Goal: Task Accomplishment & Management: Use online tool/utility

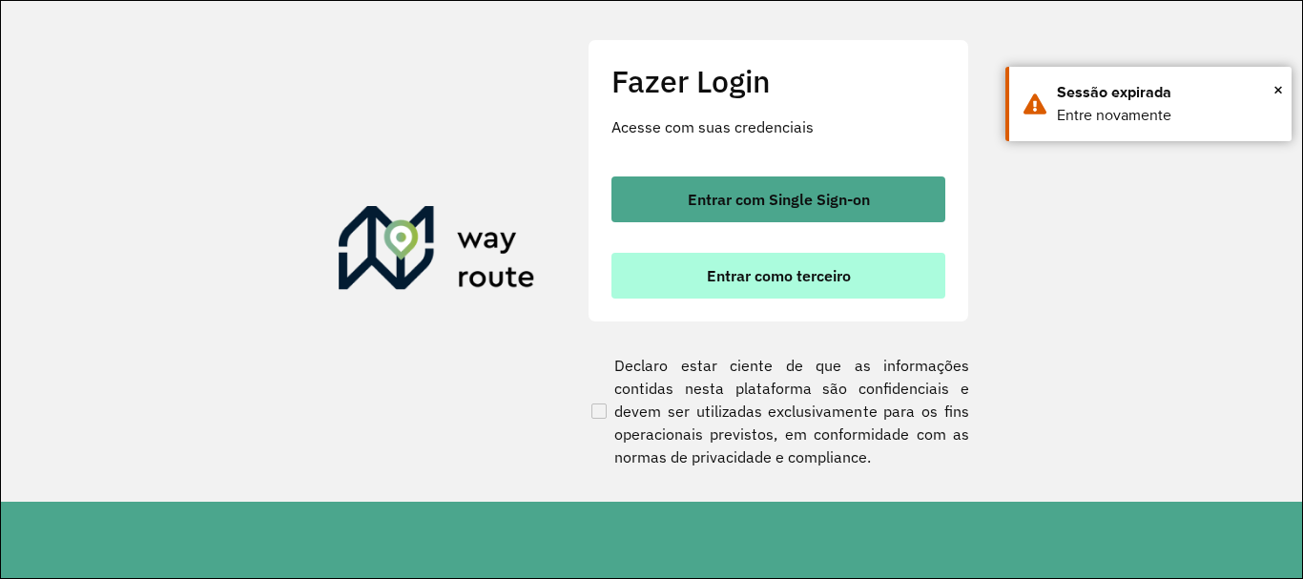
click at [757, 268] on span "Entrar como terceiro" at bounding box center [779, 275] width 144 height 15
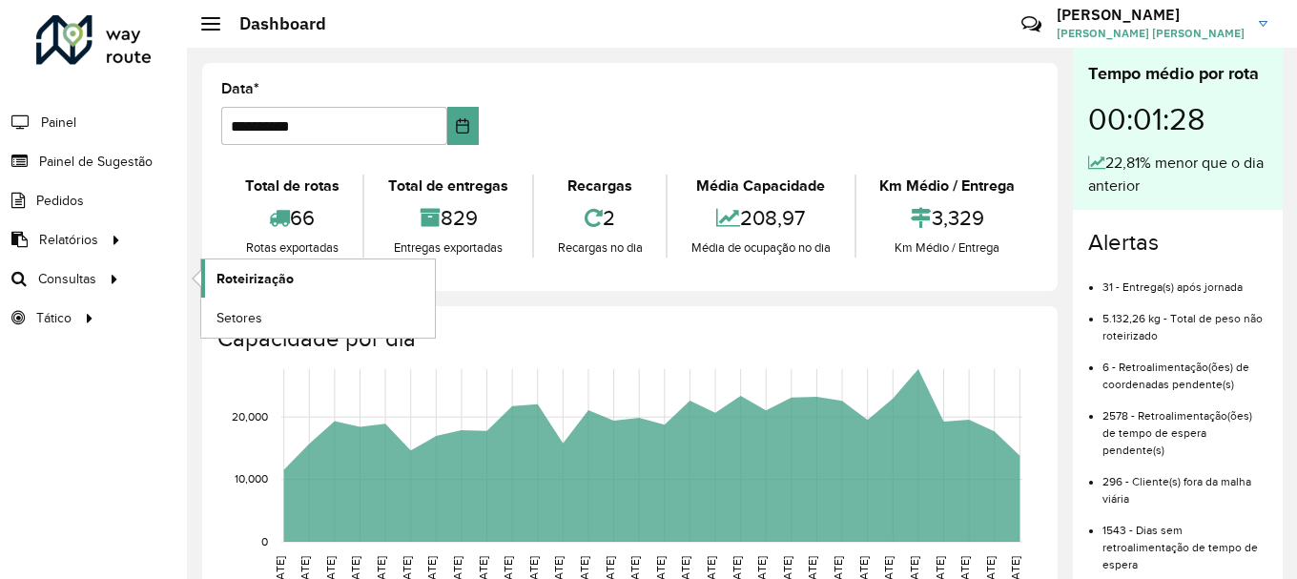
click at [341, 280] on link "Roteirização" at bounding box center [318, 278] width 234 height 38
click at [232, 315] on span "Setores" at bounding box center [240, 318] width 47 height 20
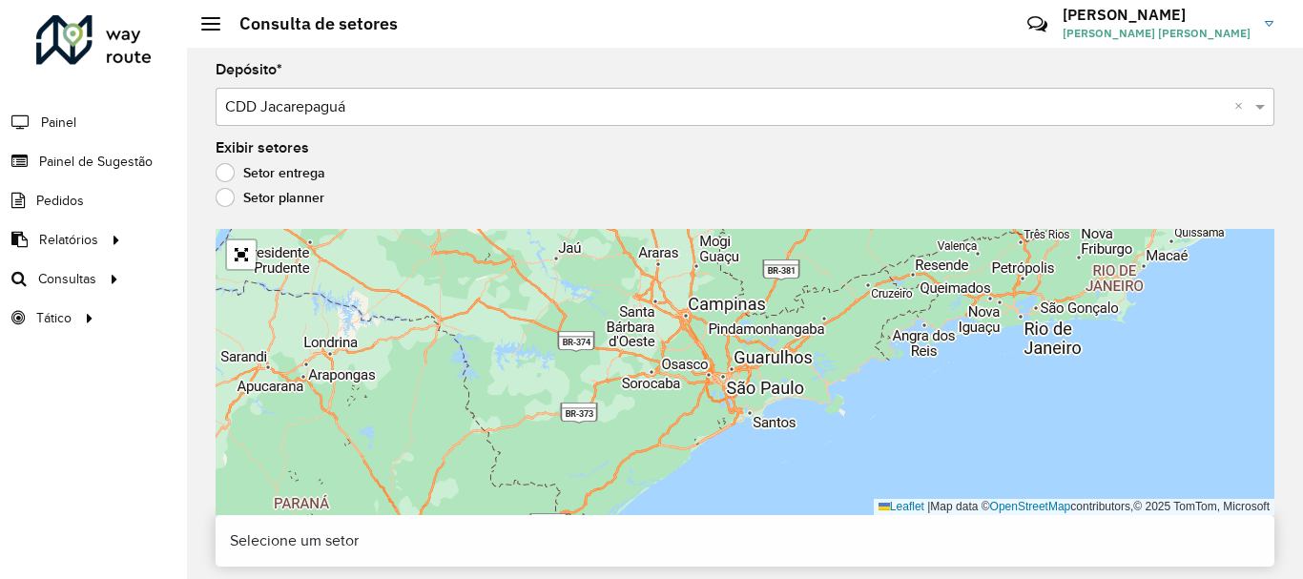
click at [245, 211] on div "Setor planner" at bounding box center [745, 202] width 1059 height 23
click at [228, 198] on label "Setor planner" at bounding box center [270, 197] width 109 height 19
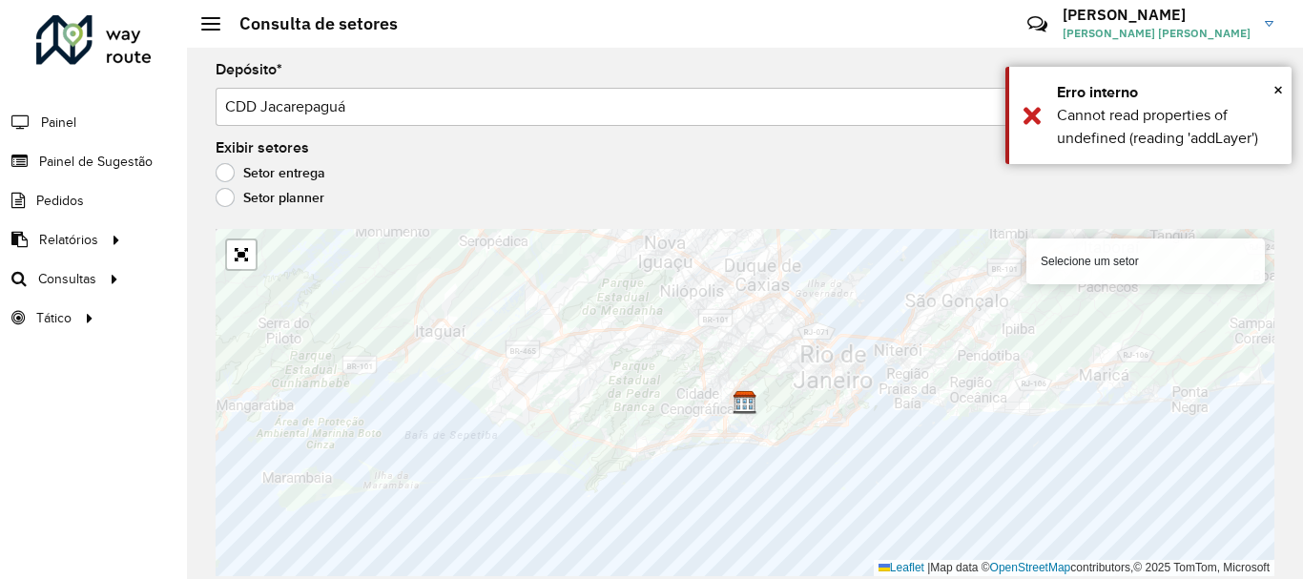
click at [271, 181] on label "Setor entrega" at bounding box center [271, 172] width 110 height 19
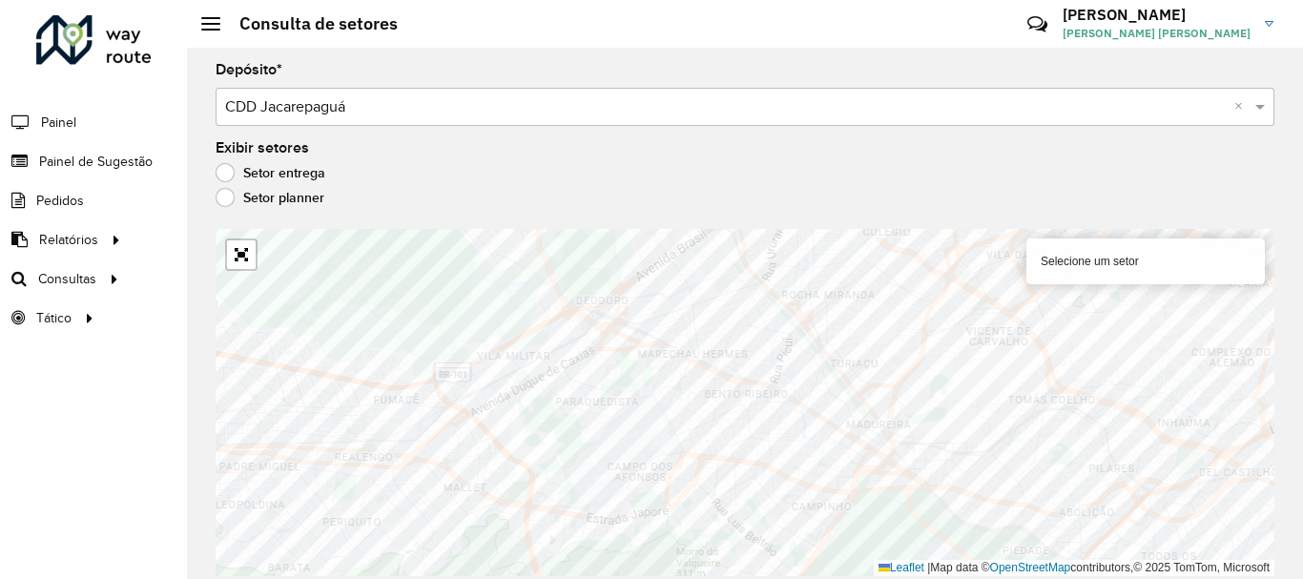
click at [165, 500] on div "Roteirizador AmbevTech Painel Painel de Sugestão Pedidos Relatórios Clientes Cl…" at bounding box center [93, 289] width 187 height 579
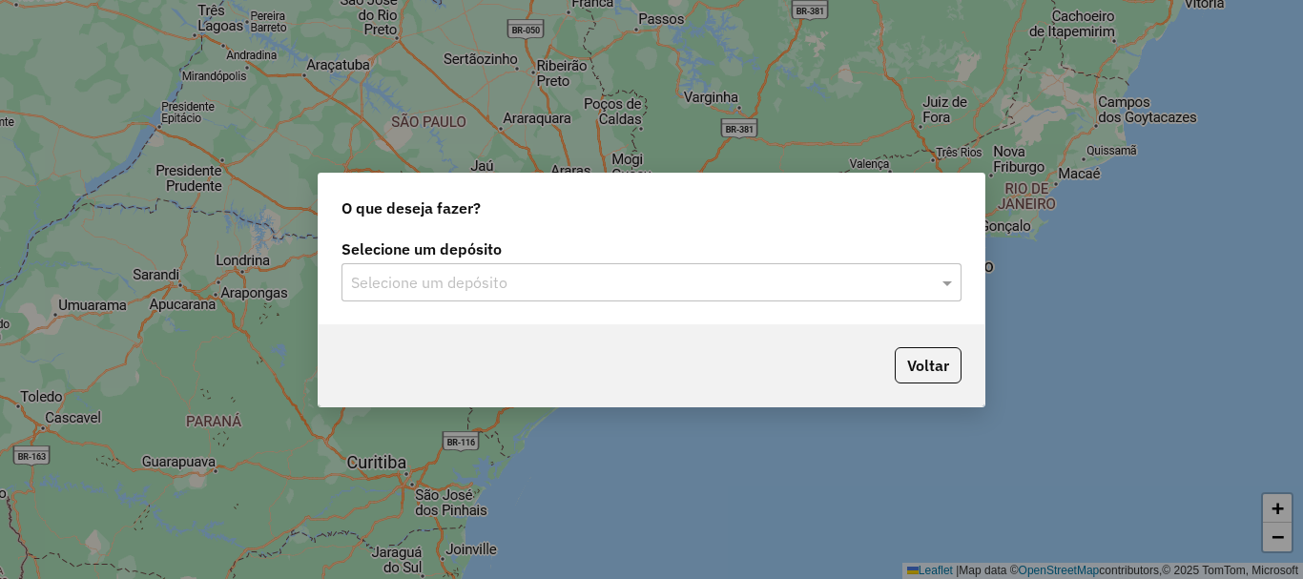
click at [542, 265] on div "Selecione um depósito" at bounding box center [652, 282] width 620 height 38
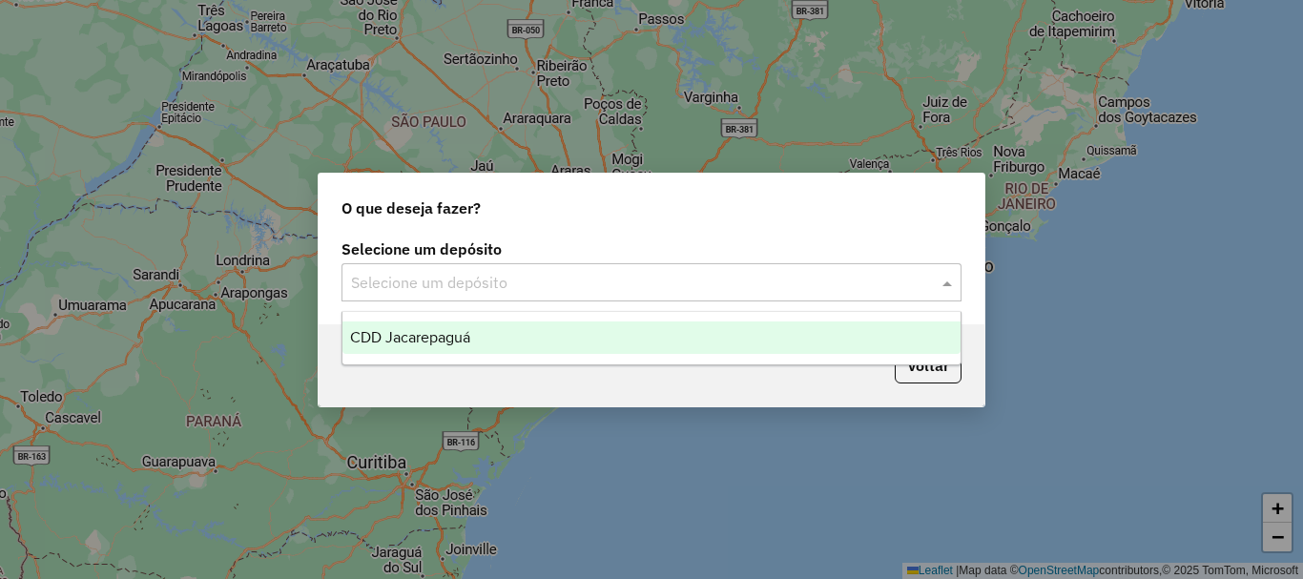
click at [503, 342] on div "CDD Jacarepaguá" at bounding box center [651, 337] width 618 height 32
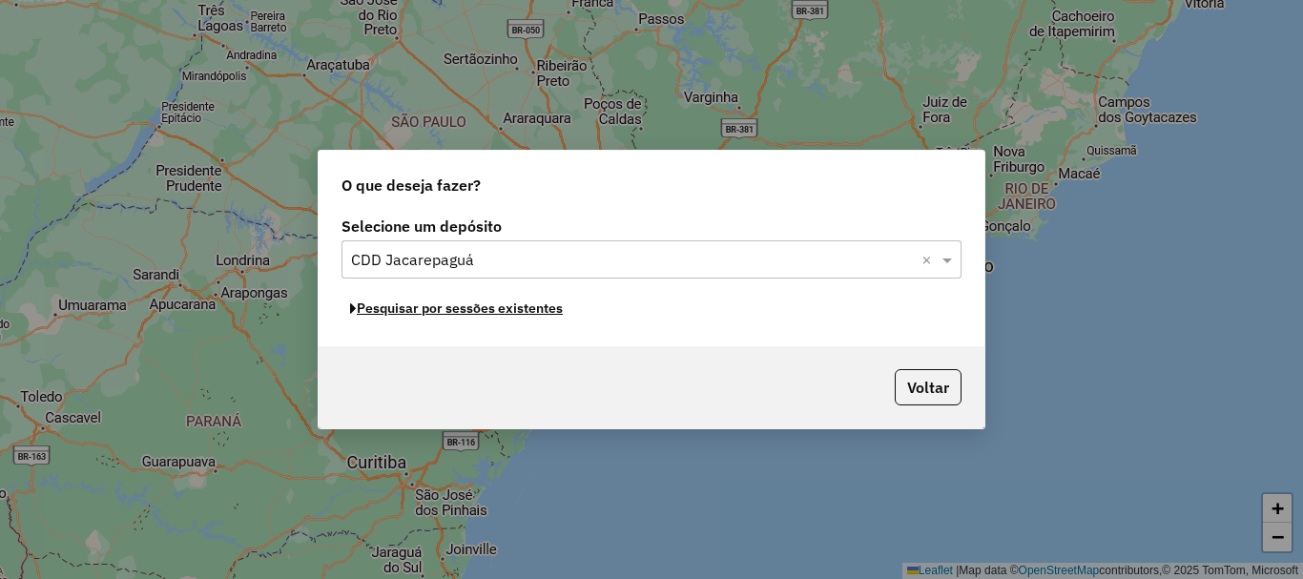
click at [503, 314] on button "Pesquisar por sessões existentes" at bounding box center [457, 309] width 230 height 30
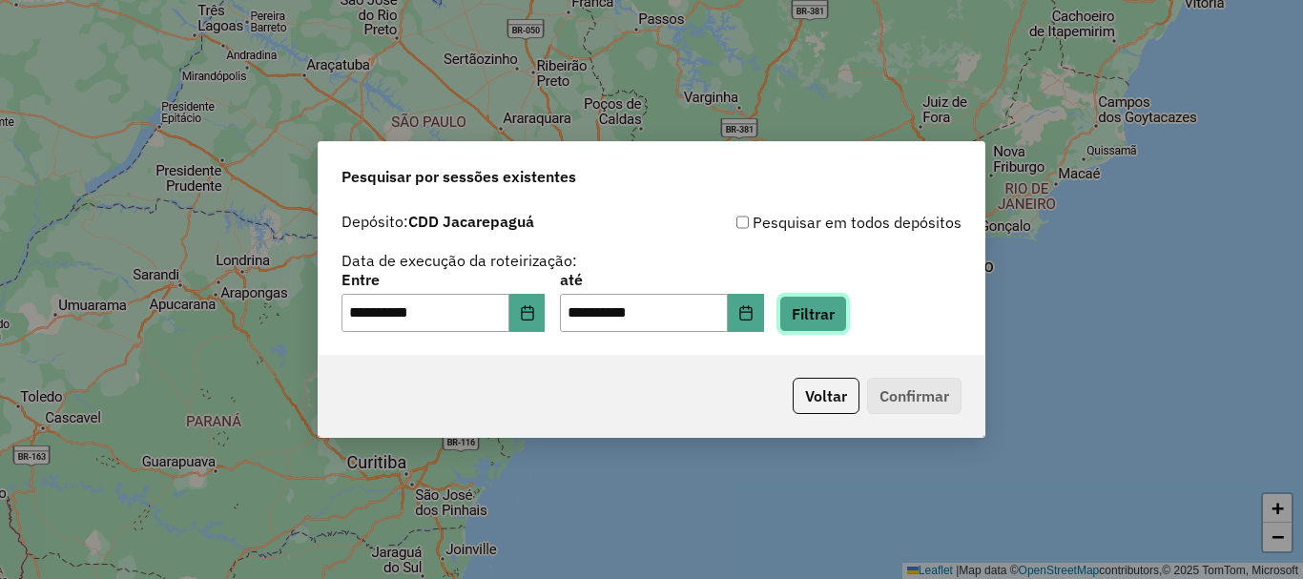
click at [834, 315] on button "Filtrar" at bounding box center [813, 314] width 68 height 36
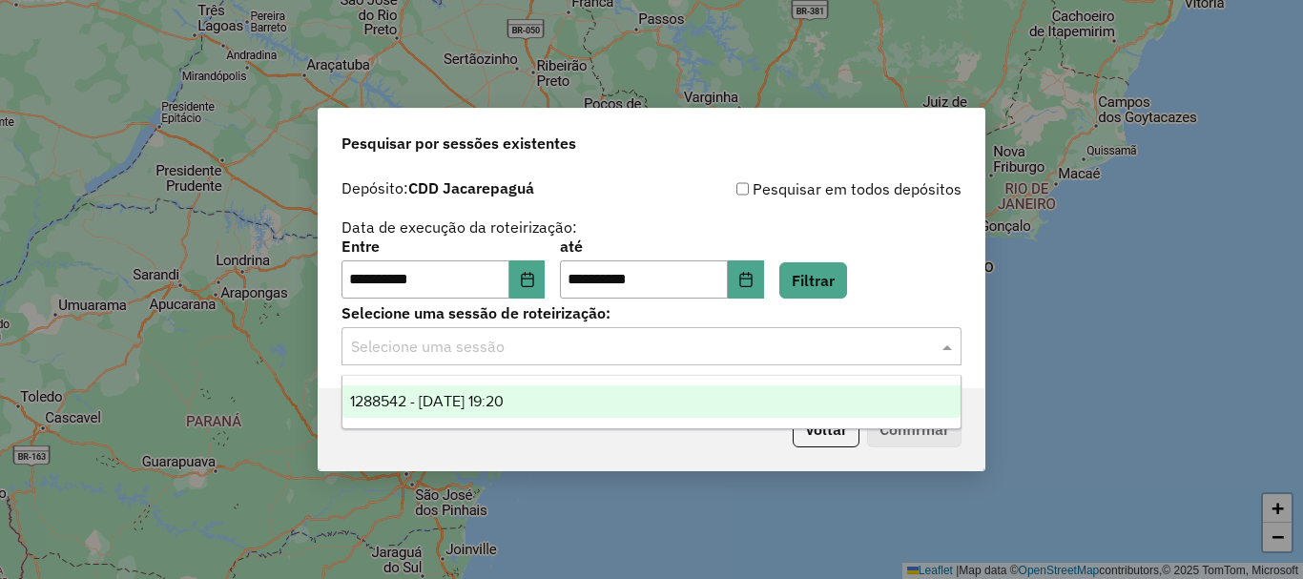
click at [614, 340] on input "text" at bounding box center [632, 347] width 563 height 23
click at [470, 404] on span "1288542 - 04/10/2025 19:20" at bounding box center [427, 401] width 154 height 16
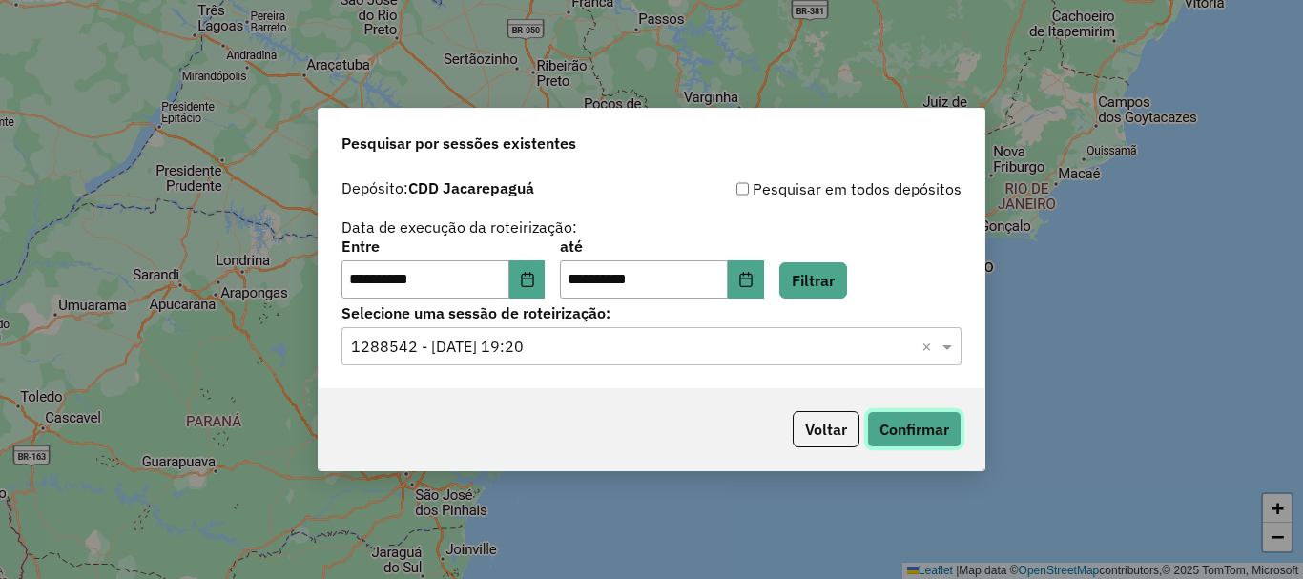
click at [949, 433] on button "Confirmar" at bounding box center [914, 429] width 94 height 36
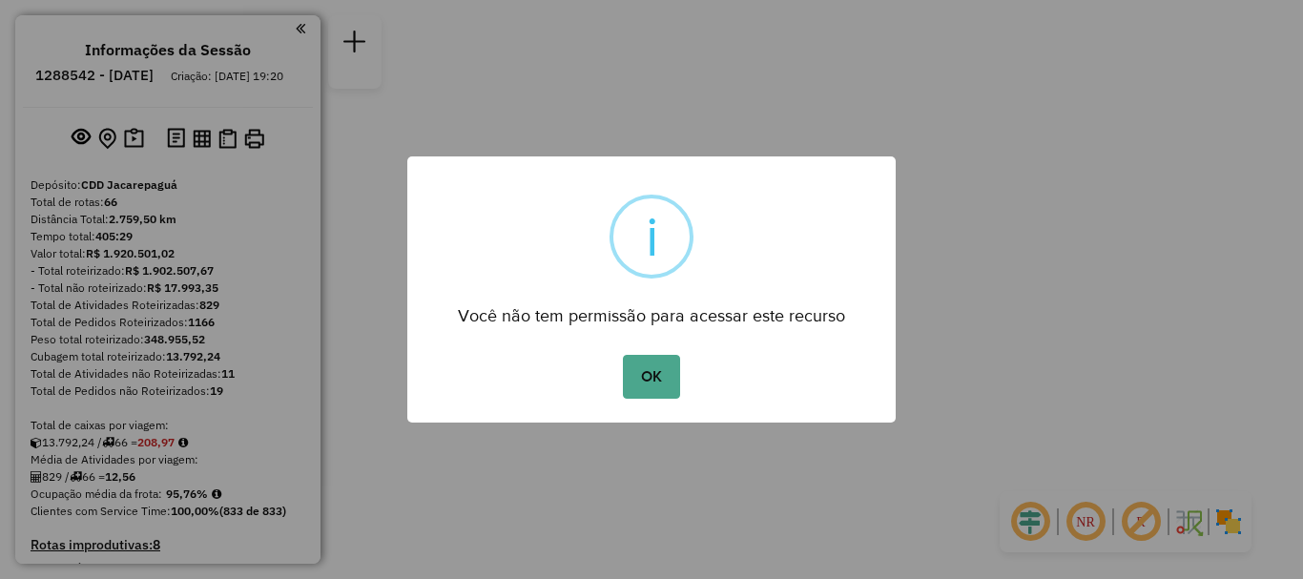
click at [653, 399] on div "OK No Cancel" at bounding box center [651, 376] width 488 height 53
click at [650, 388] on button "OK" at bounding box center [651, 377] width 56 height 44
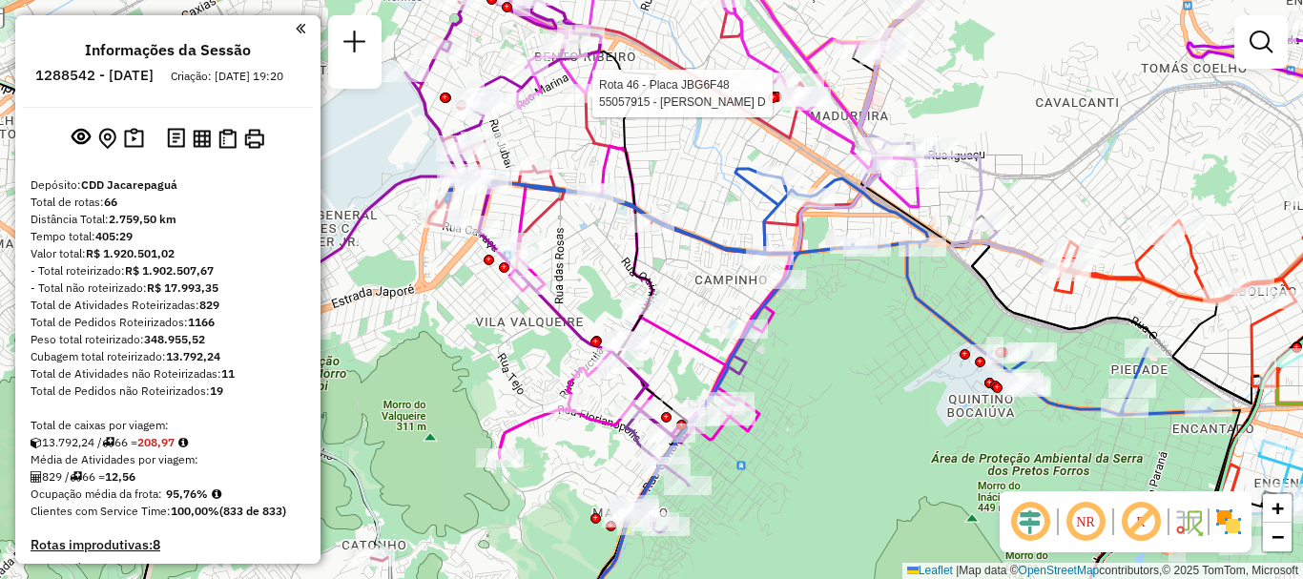
select select "**********"
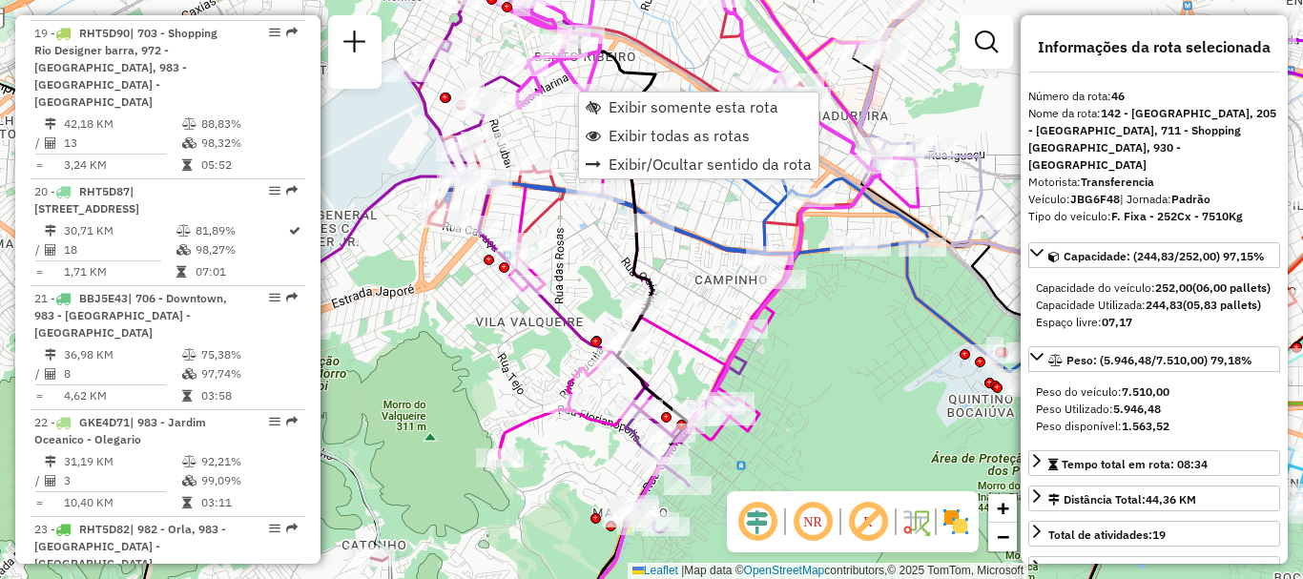
scroll to position [5745, 0]
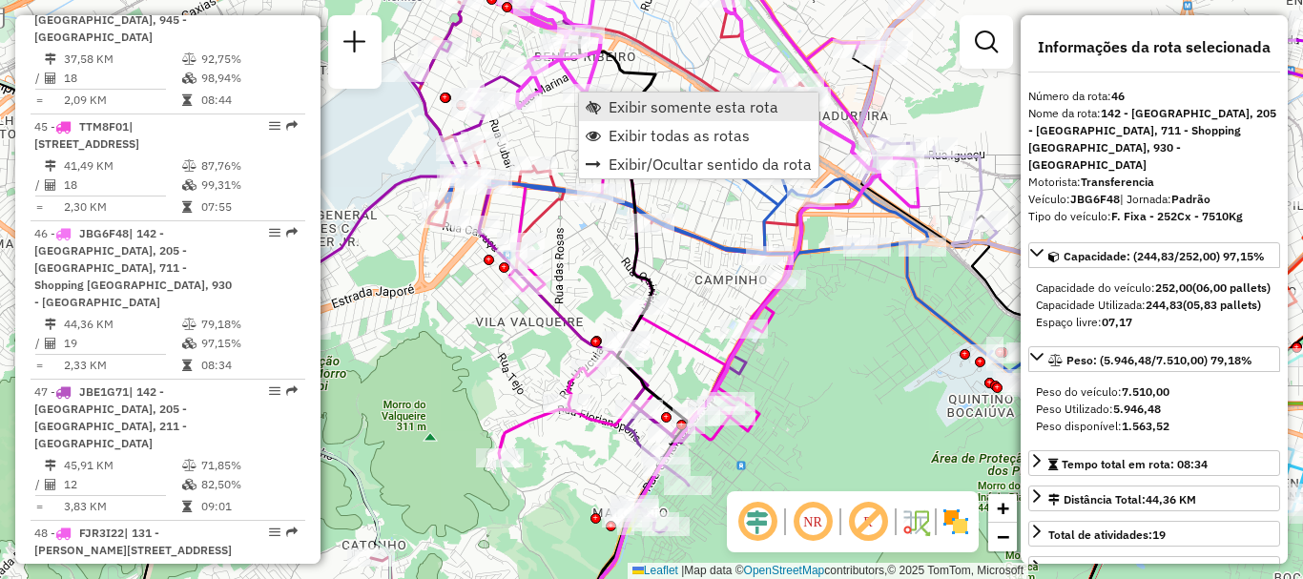
click at [622, 109] on span "Exibir somente esta rota" at bounding box center [694, 106] width 170 height 15
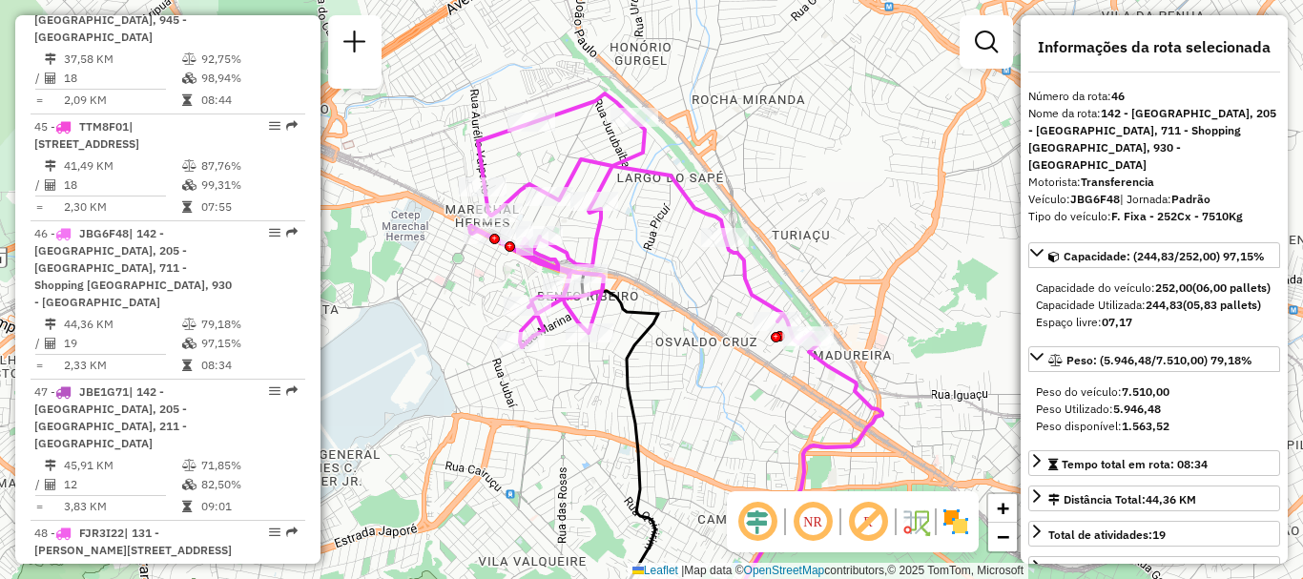
drag, startPoint x: 674, startPoint y: 309, endPoint x: 629, endPoint y: 396, distance: 98.1
click at [629, 396] on icon at bounding box center [637, 498] width 110 height 449
click at [951, 521] on img at bounding box center [956, 522] width 31 height 31
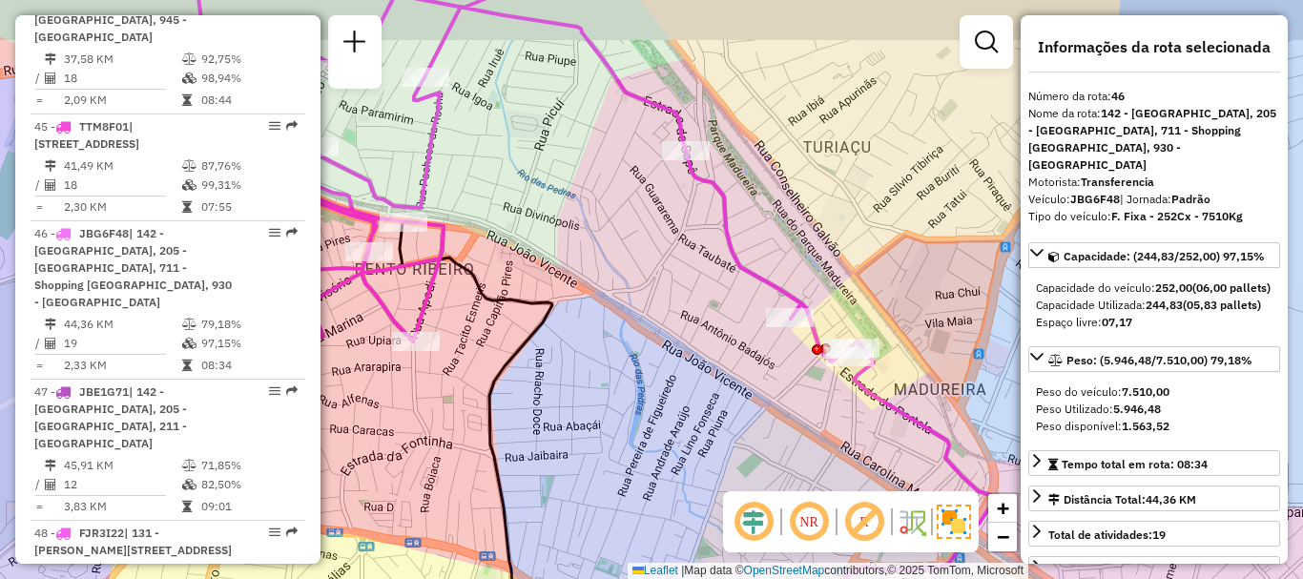
drag, startPoint x: 864, startPoint y: 384, endPoint x: 905, endPoint y: 427, distance: 59.4
click at [905, 427] on icon at bounding box center [913, 509] width 175 height 337
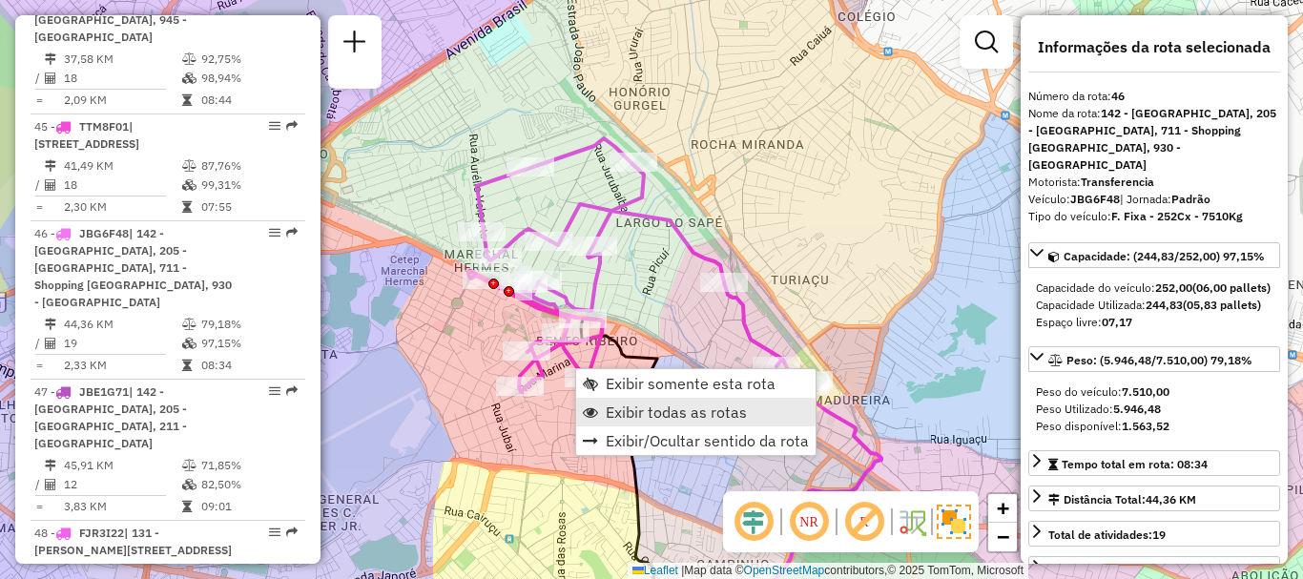
click at [617, 411] on span "Exibir todas as rotas" at bounding box center [676, 411] width 141 height 15
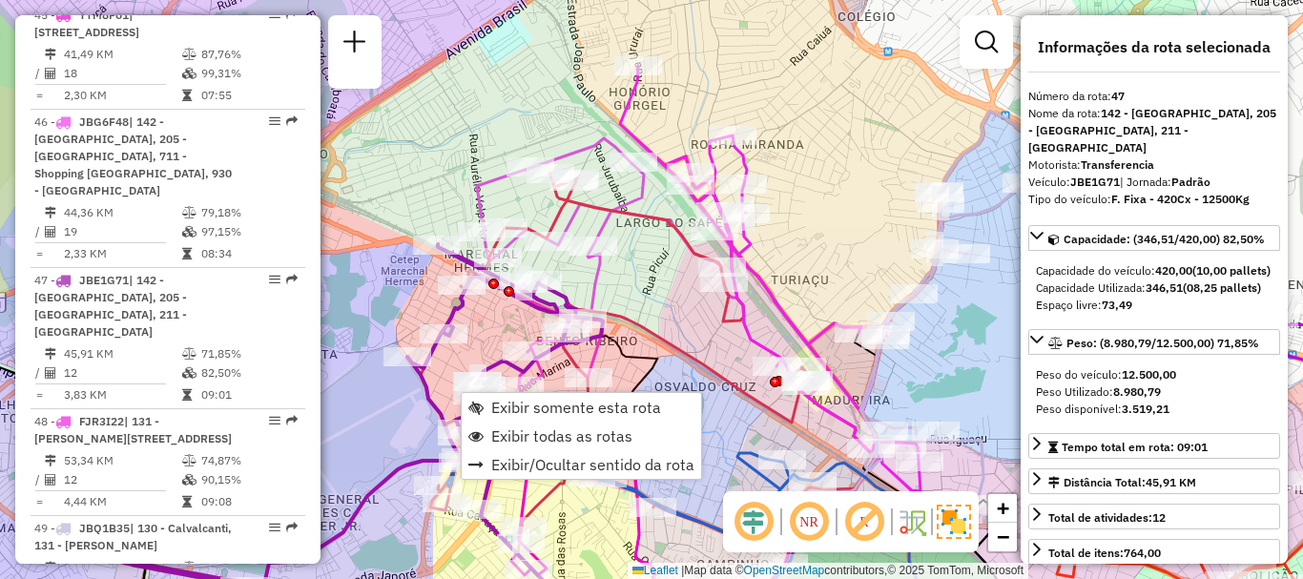
scroll to position [5869, 0]
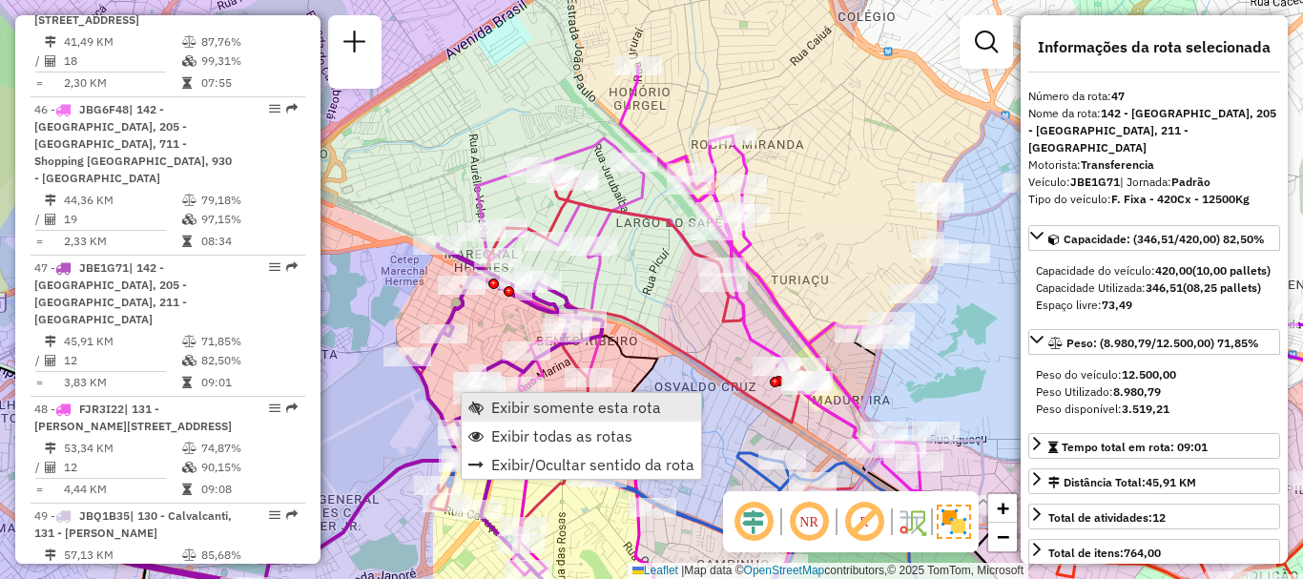
click at [515, 410] on span "Exibir somente esta rota" at bounding box center [576, 407] width 170 height 15
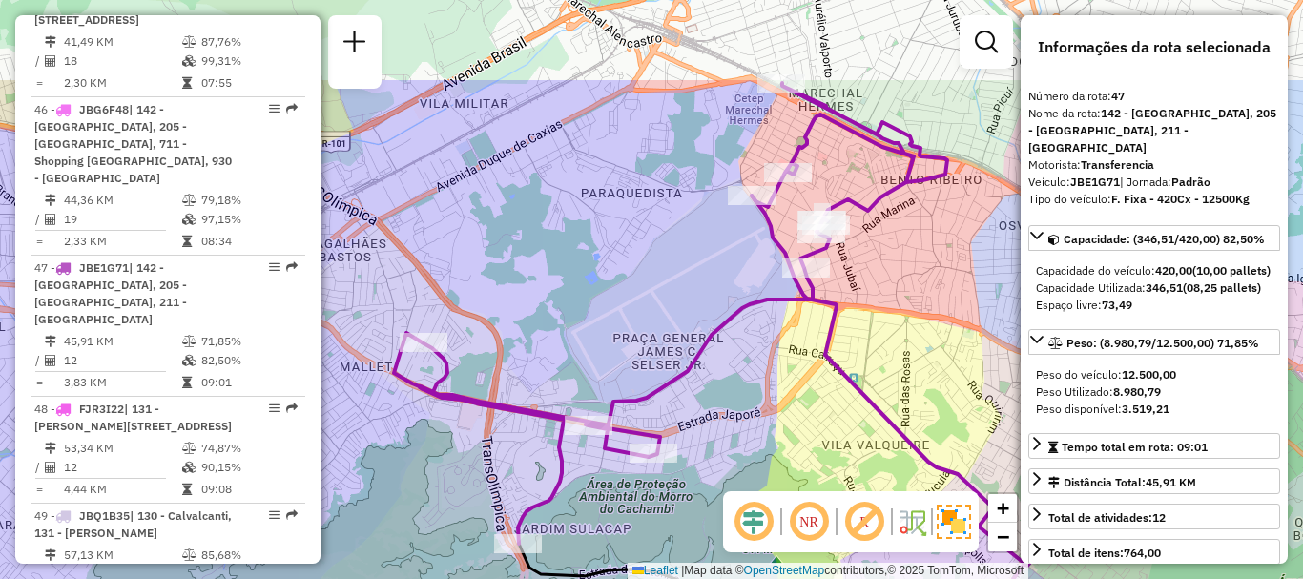
drag, startPoint x: 677, startPoint y: 218, endPoint x: 798, endPoint y: 356, distance: 183.9
click at [798, 356] on div "Janela de atendimento Grade de atendimento Capacidade Transportadoras Veículos …" at bounding box center [651, 289] width 1303 height 579
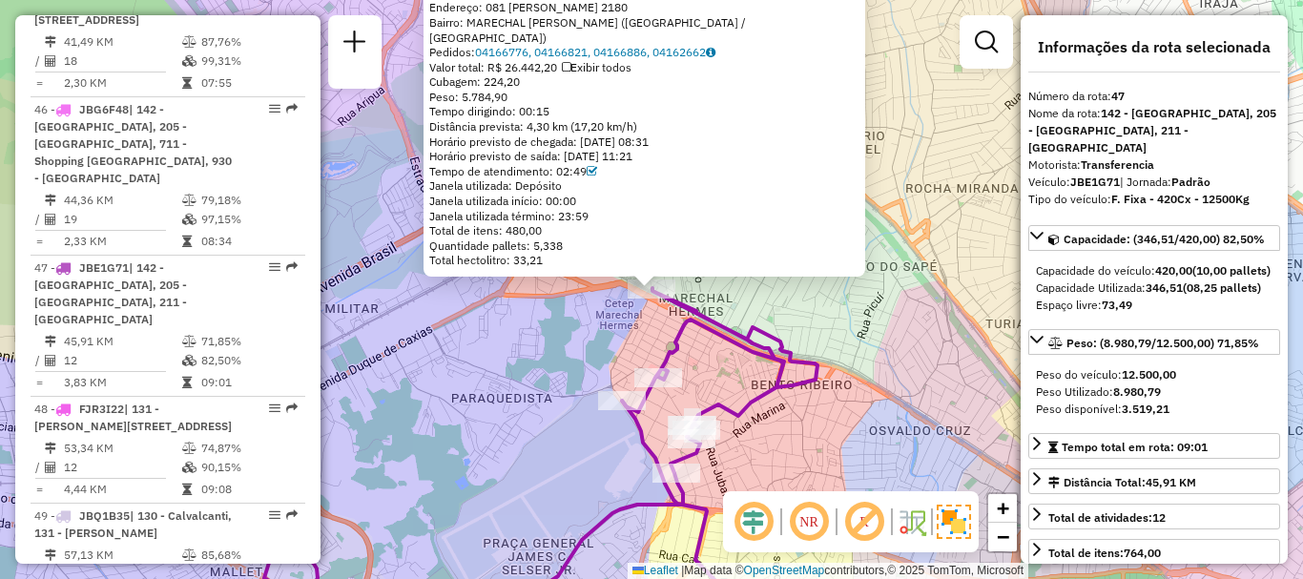
click at [723, 449] on div "55045291 - BRENDA CRISTINA EMIL Endereço: 081 CAROLINA MACHADO 2180 Bairro: MAR…" at bounding box center [651, 289] width 1303 height 579
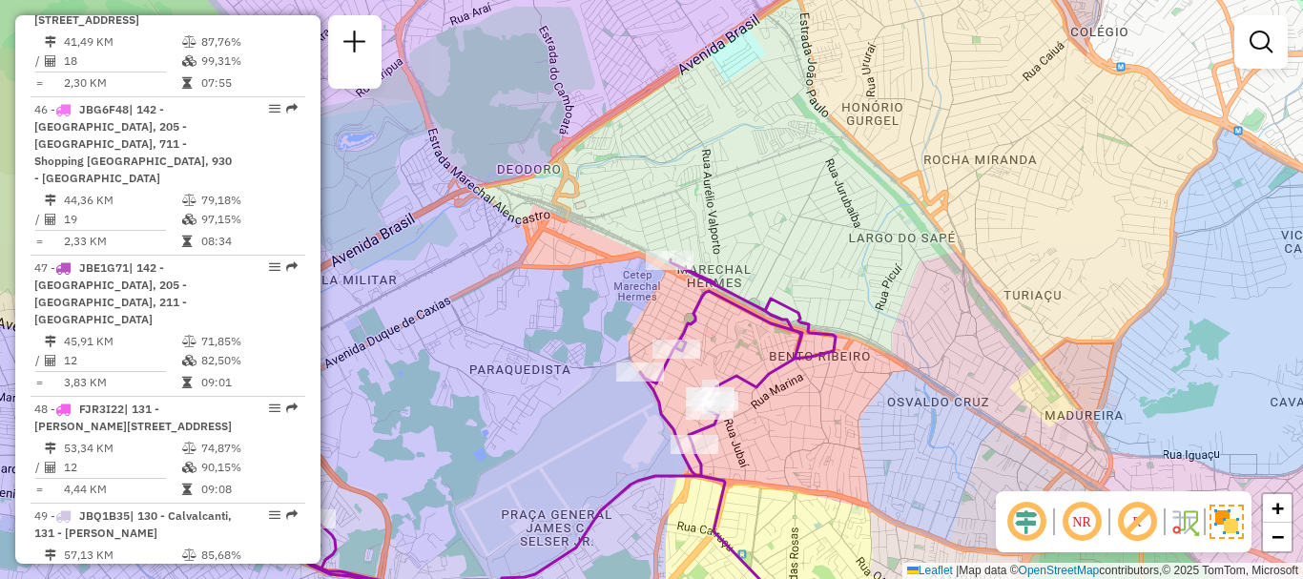
drag, startPoint x: 749, startPoint y: 401, endPoint x: 798, endPoint y: 318, distance: 96.2
click at [788, 341] on icon at bounding box center [558, 433] width 553 height 348
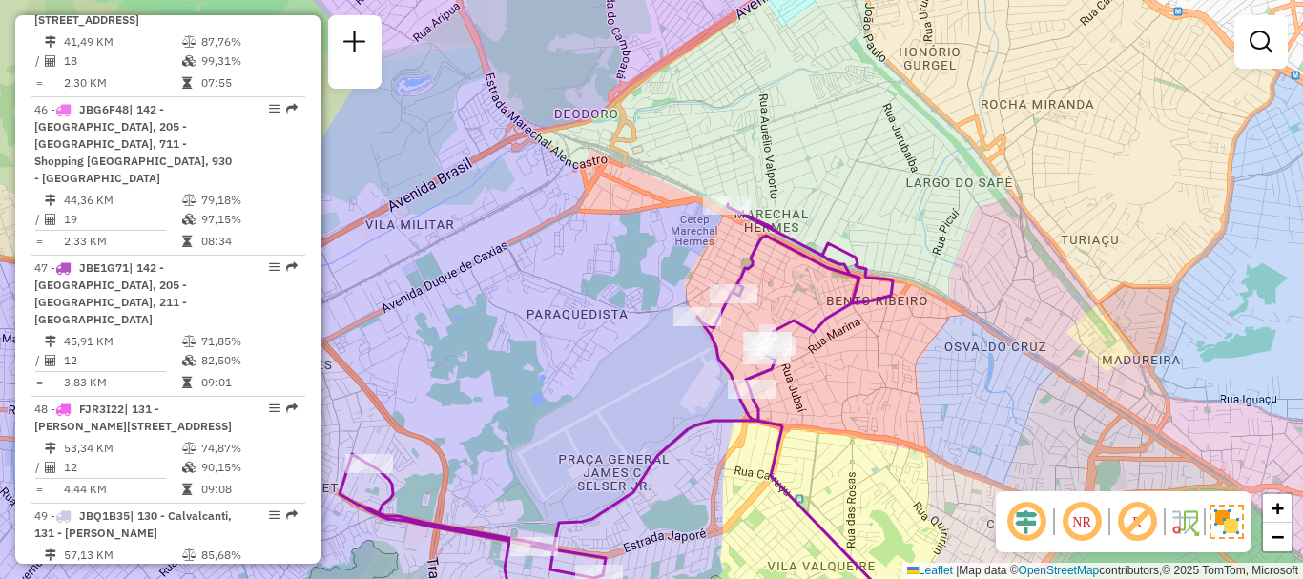
drag, startPoint x: 852, startPoint y: 278, endPoint x: 877, endPoint y: 273, distance: 25.3
click at [868, 275] on icon at bounding box center [616, 415] width 553 height 423
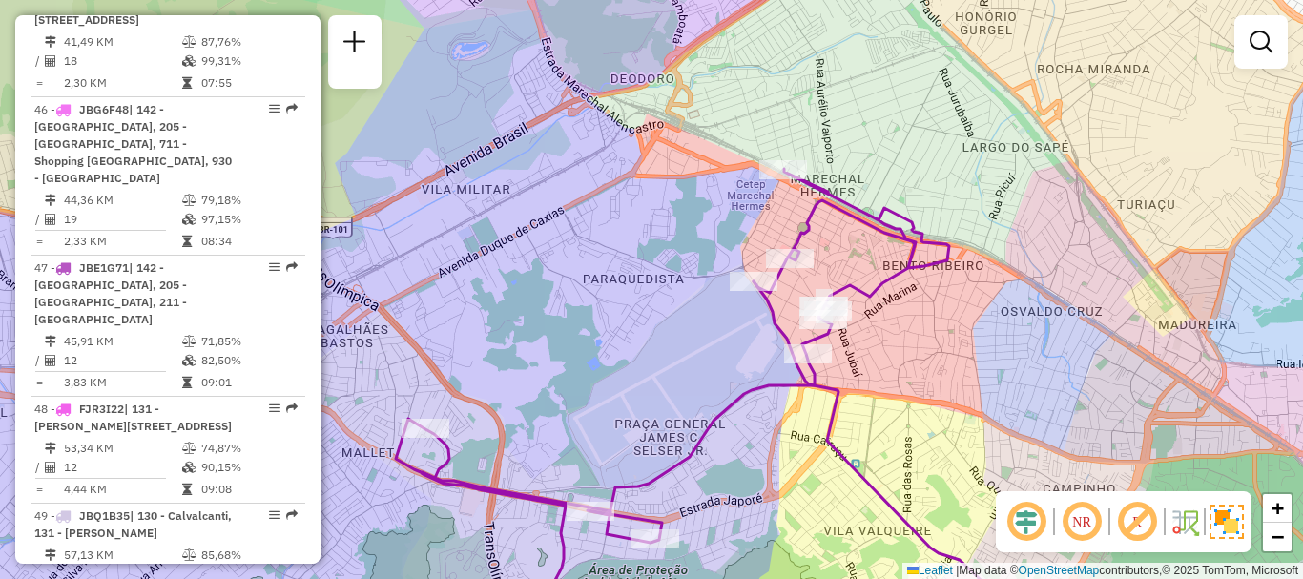
drag, startPoint x: 821, startPoint y: 398, endPoint x: 873, endPoint y: 353, distance: 68.3
click at [873, 353] on div "Janela de atendimento Grade de atendimento Capacidade Transportadoras Veículos …" at bounding box center [651, 289] width 1303 height 579
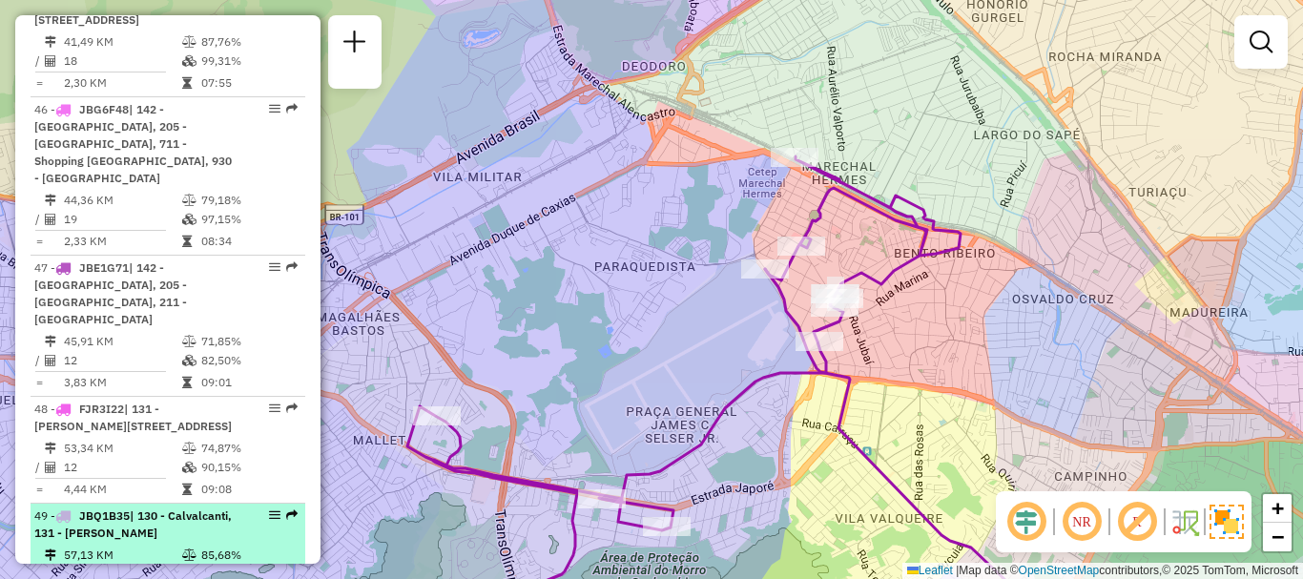
click at [213, 508] on div "49 - JBQ1B35 | 130 - Calvalcanti, 131 - Vicente de Carvalho" at bounding box center [135, 525] width 202 height 34
select select "**********"
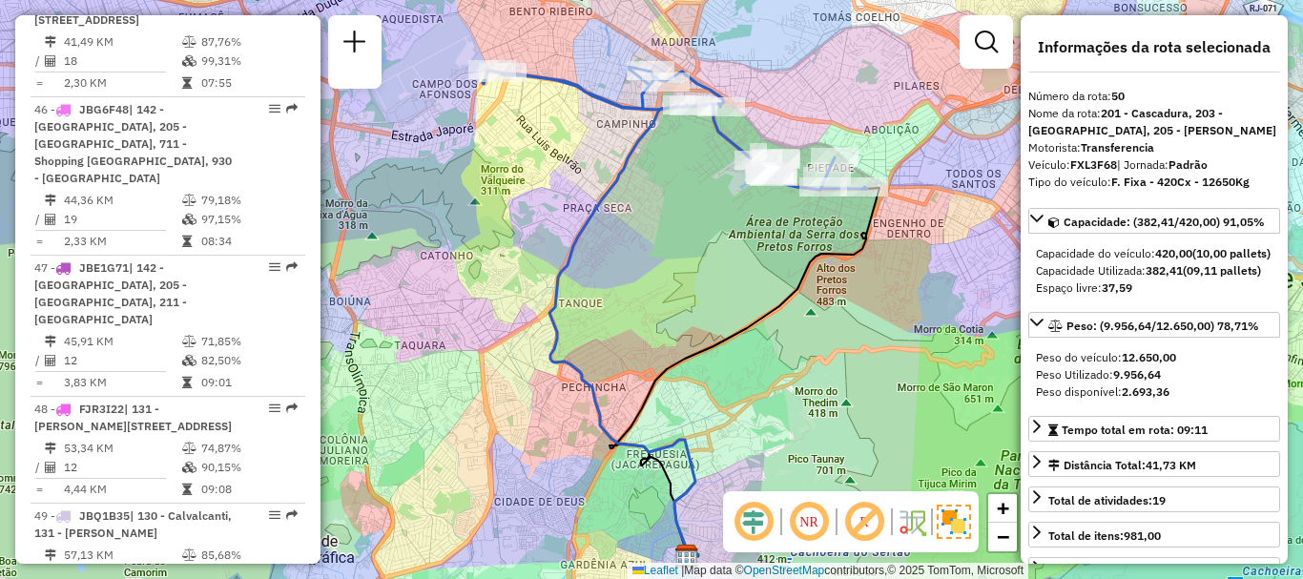
drag, startPoint x: 636, startPoint y: 175, endPoint x: 653, endPoint y: 200, distance: 31.0
click at [653, 199] on div "Janela de atendimento Grade de atendimento Capacidade Transportadoras Veículos …" at bounding box center [651, 289] width 1303 height 579
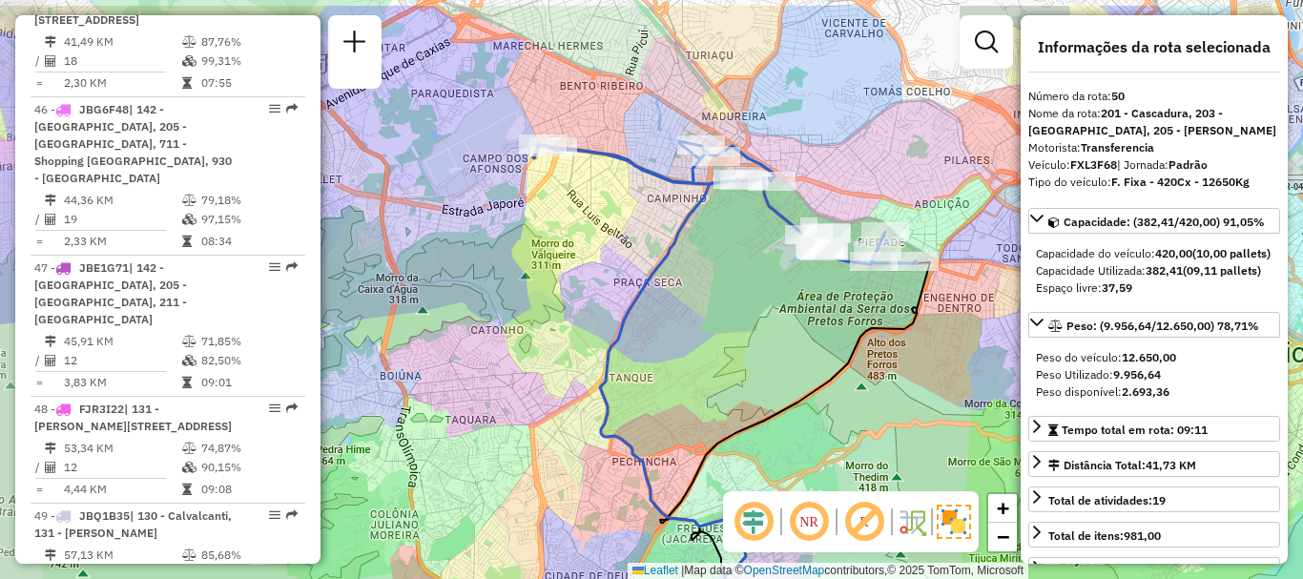
drag, startPoint x: 557, startPoint y: 122, endPoint x: 617, endPoint y: 211, distance: 107.2
click at [617, 211] on div "Janela de atendimento Grade de atendimento Capacidade Transportadoras Veículos …" at bounding box center [651, 289] width 1303 height 579
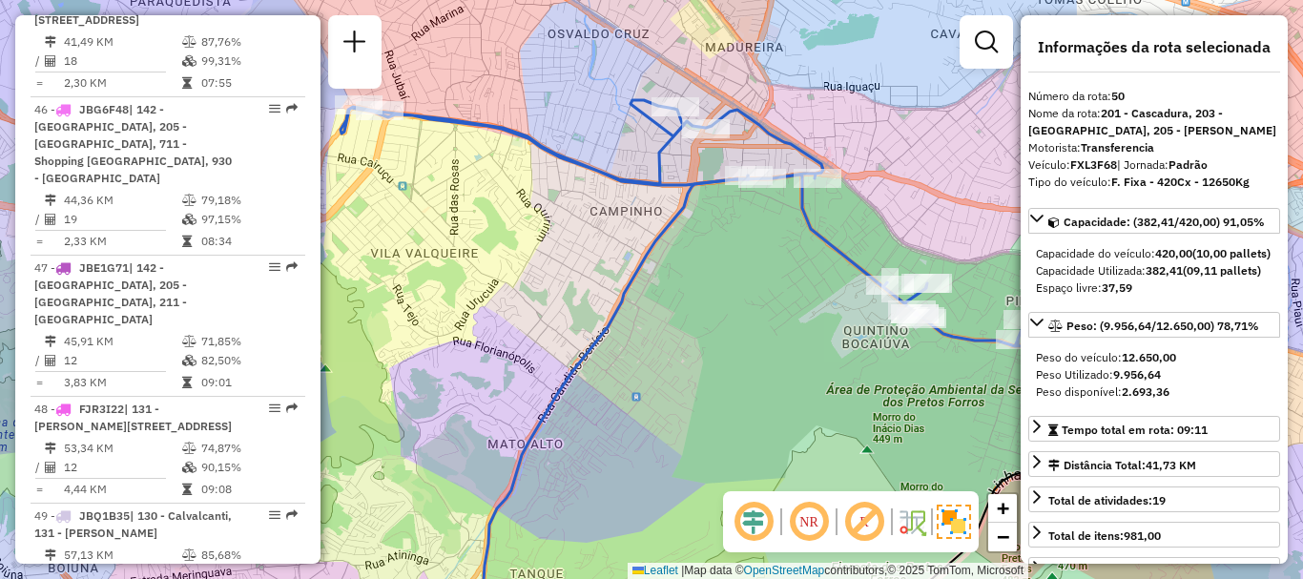
drag, startPoint x: 638, startPoint y: 219, endPoint x: 512, endPoint y: 203, distance: 127.0
click at [512, 203] on div "Janela de atendimento Grade de atendimento Capacidade Transportadoras Veículos …" at bounding box center [651, 289] width 1303 height 579
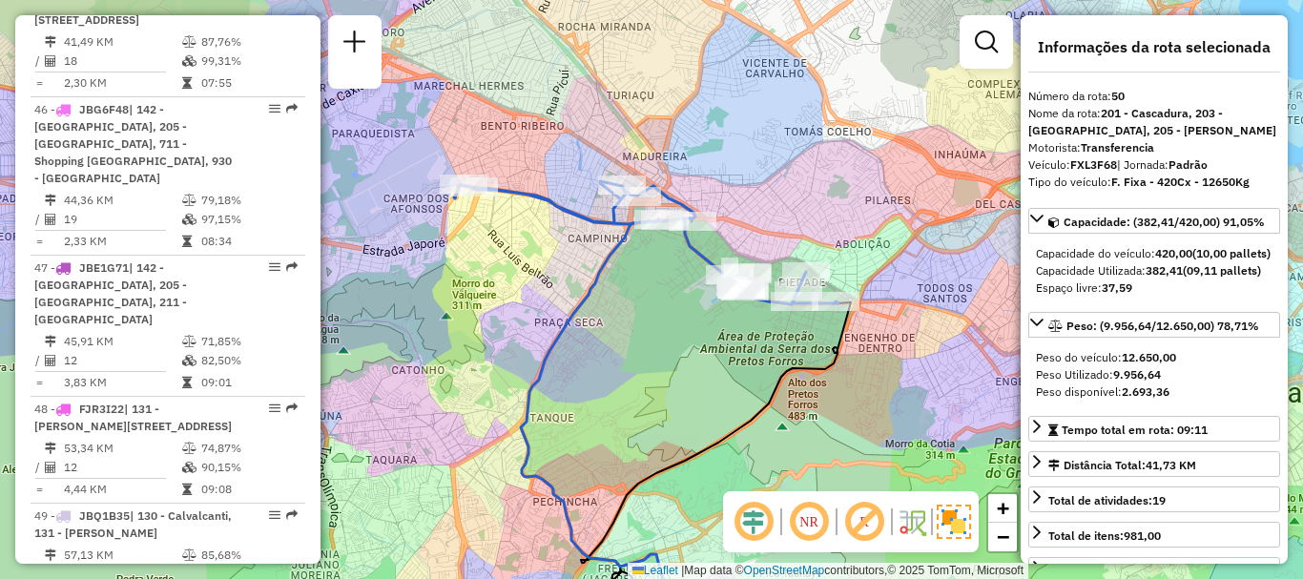
drag, startPoint x: 642, startPoint y: 245, endPoint x: 638, endPoint y: 266, distance: 21.3
click at [638, 266] on div "Janela de atendimento Grade de atendimento Capacidade Transportadoras Veículos …" at bounding box center [651, 289] width 1303 height 579
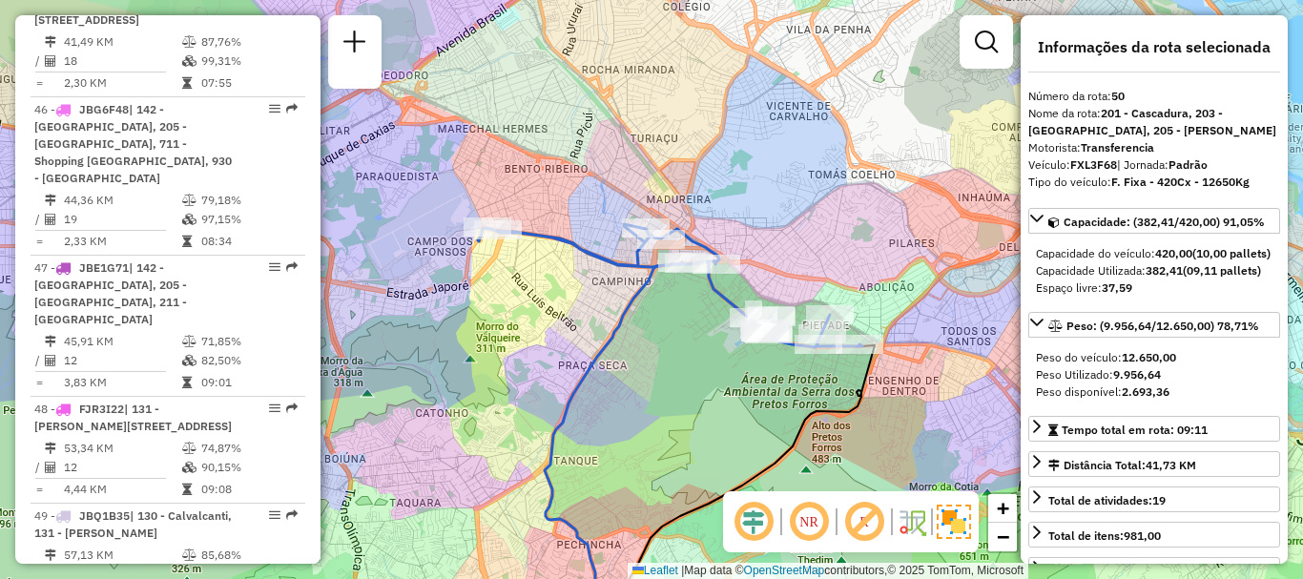
drag, startPoint x: 637, startPoint y: 266, endPoint x: 701, endPoint y: 302, distance: 73.5
click at [700, 304] on div "Janela de atendimento Grade de atendimento Capacidade Transportadoras Veículos …" at bounding box center [651, 289] width 1303 height 579
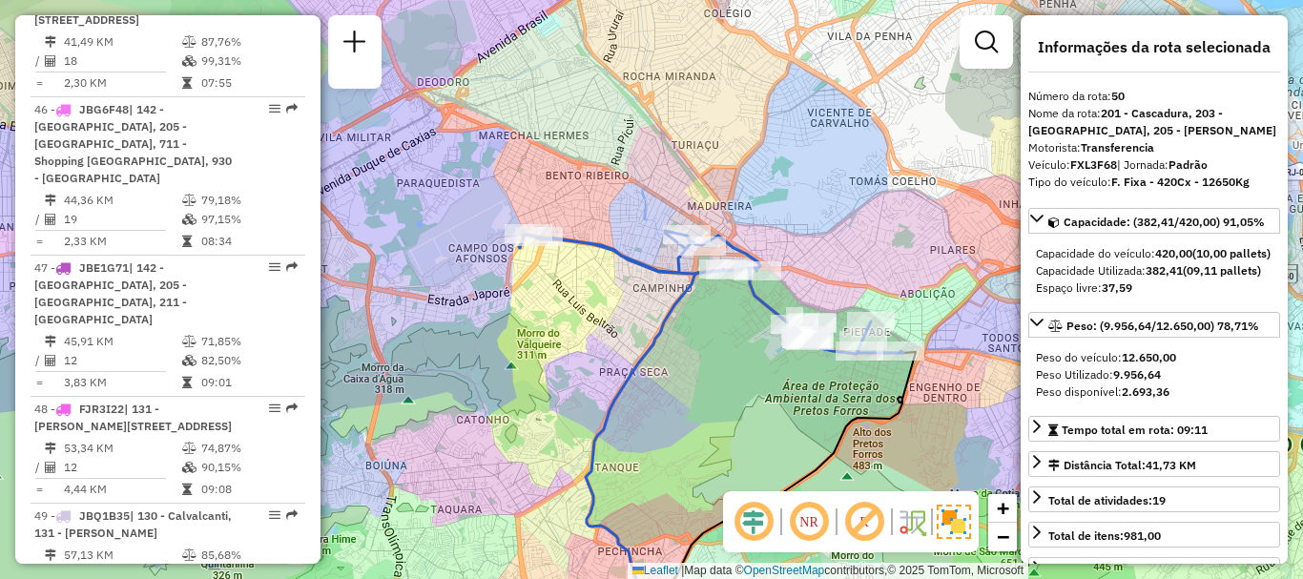
drag, startPoint x: 701, startPoint y: 302, endPoint x: 697, endPoint y: 312, distance: 10.3
click at [697, 312] on div "Janela de atendimento Grade de atendimento Capacidade Transportadoras Veículos …" at bounding box center [651, 289] width 1303 height 579
click at [695, 312] on div "Janela de atendimento Grade de atendimento Capacidade Transportadoras Veículos …" at bounding box center [651, 289] width 1303 height 579
click at [694, 312] on div "Janela de atendimento Grade de atendimento Capacidade Transportadoras Veículos …" at bounding box center [651, 289] width 1303 height 579
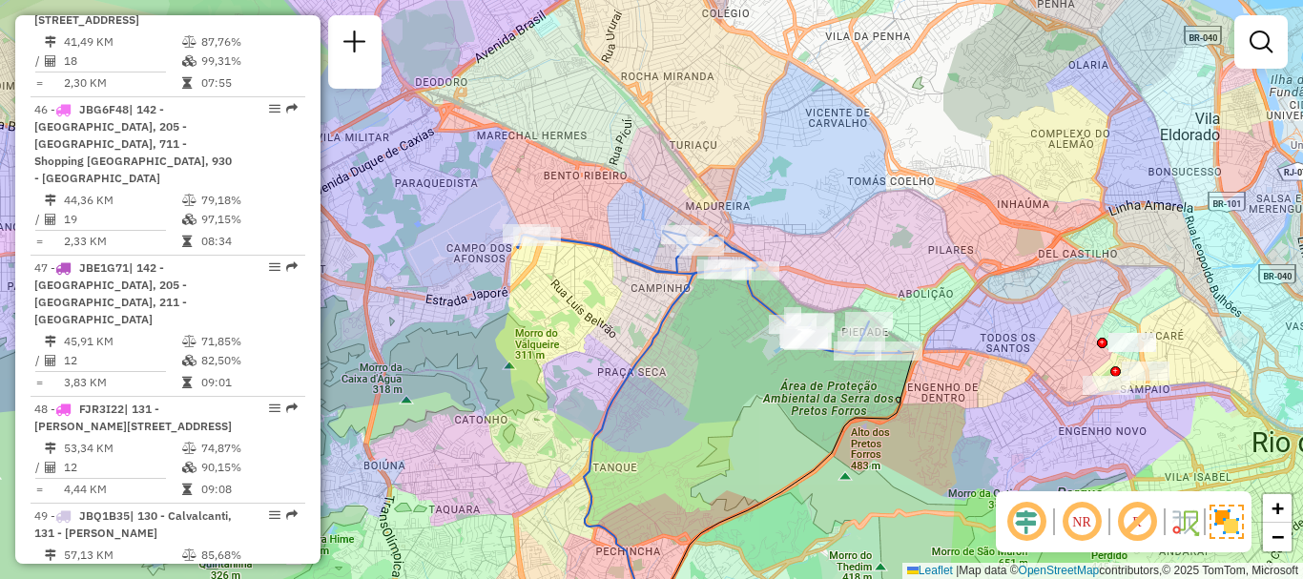
select select "**********"
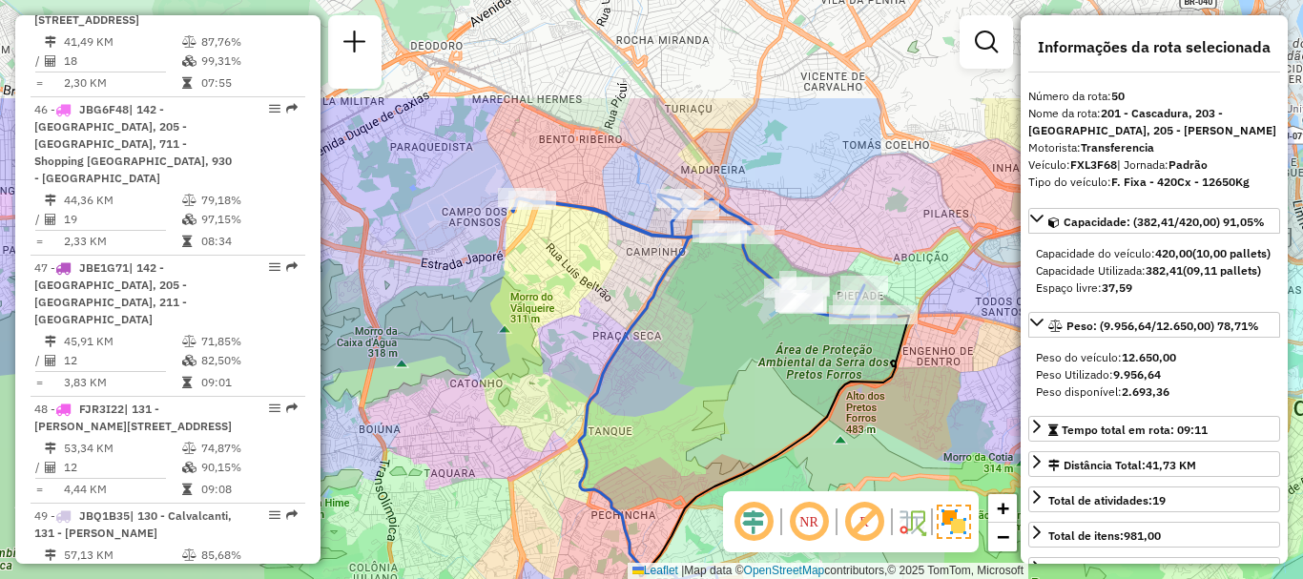
drag, startPoint x: 857, startPoint y: 319, endPoint x: 846, endPoint y: 397, distance: 78.9
click at [847, 397] on icon at bounding box center [774, 499] width 270 height 368
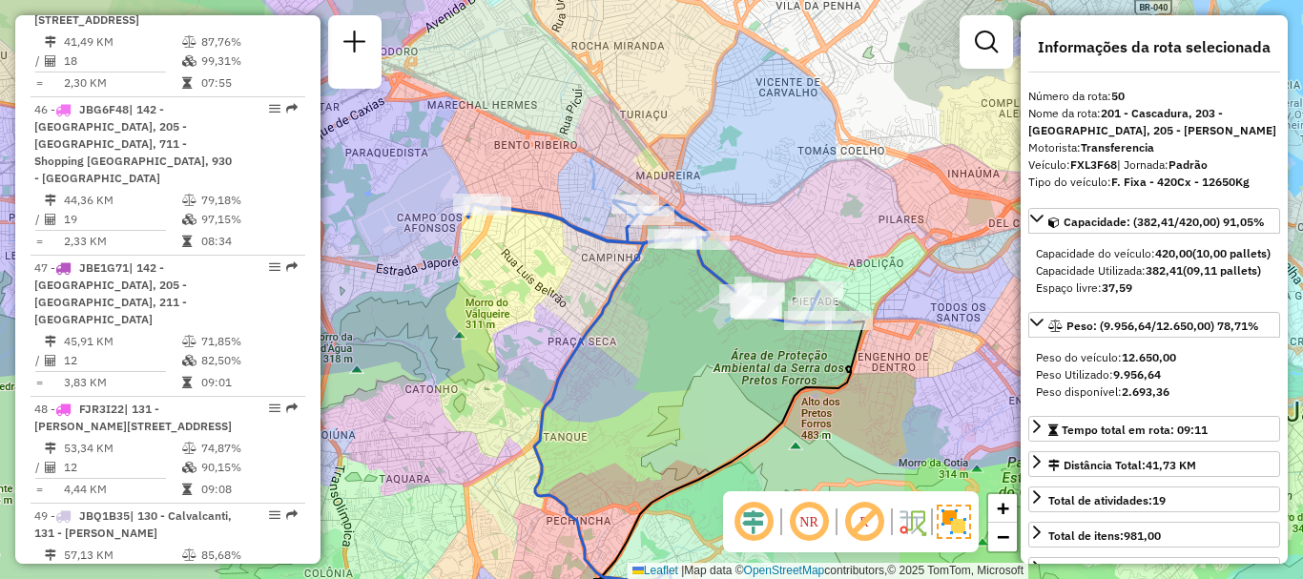
drag, startPoint x: 787, startPoint y: 363, endPoint x: 748, endPoint y: 364, distance: 39.1
click at [748, 364] on div "Janela de atendimento Grade de atendimento Capacidade Transportadoras Veículos …" at bounding box center [651, 289] width 1303 height 579
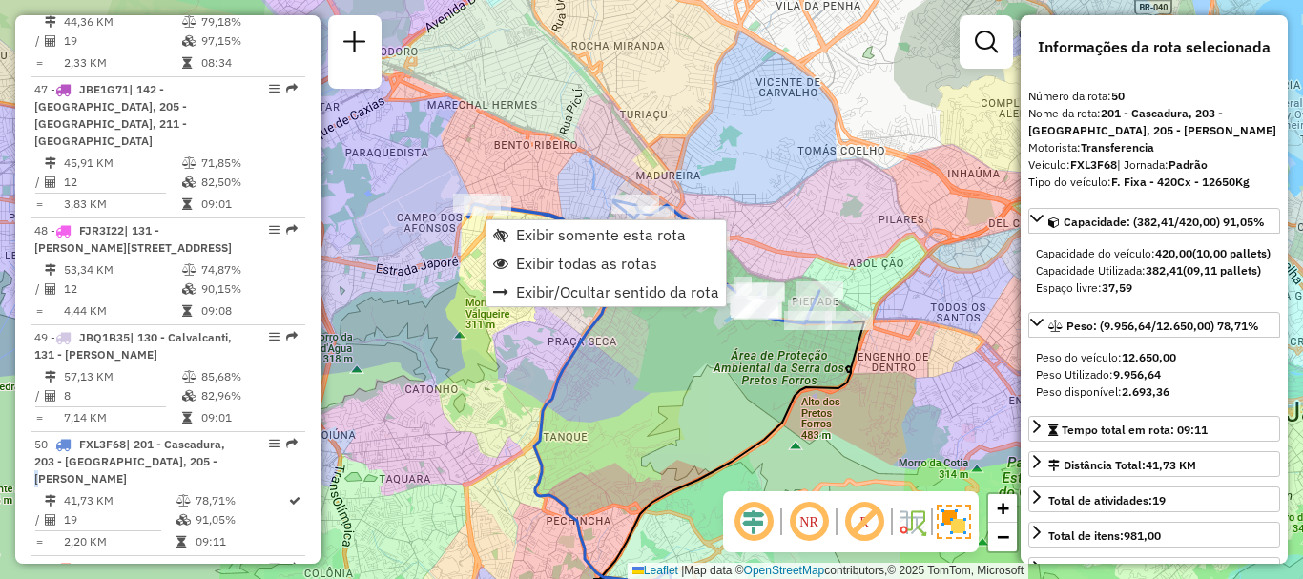
scroll to position [6224, 0]
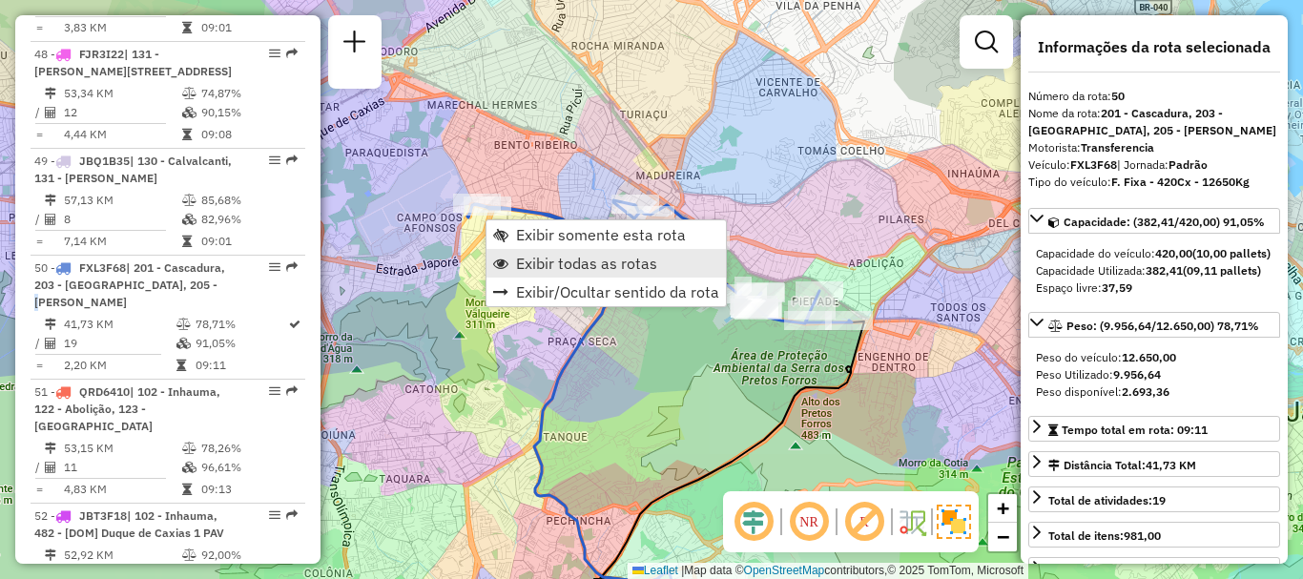
click at [556, 267] on span "Exibir todas as rotas" at bounding box center [586, 263] width 141 height 15
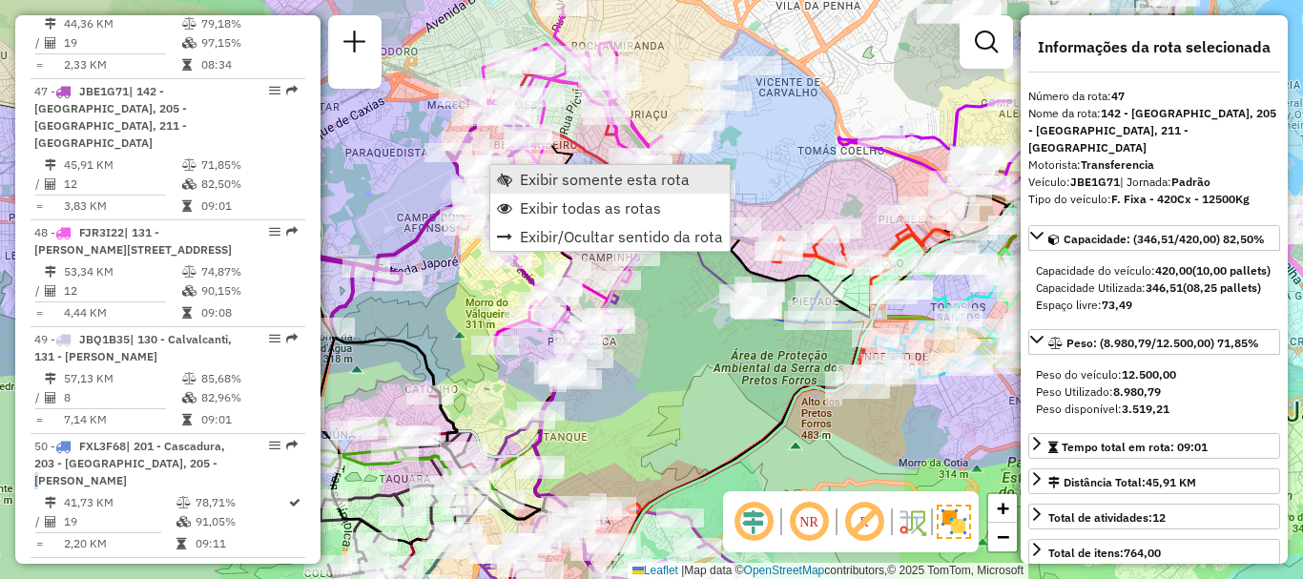
scroll to position [5869, 0]
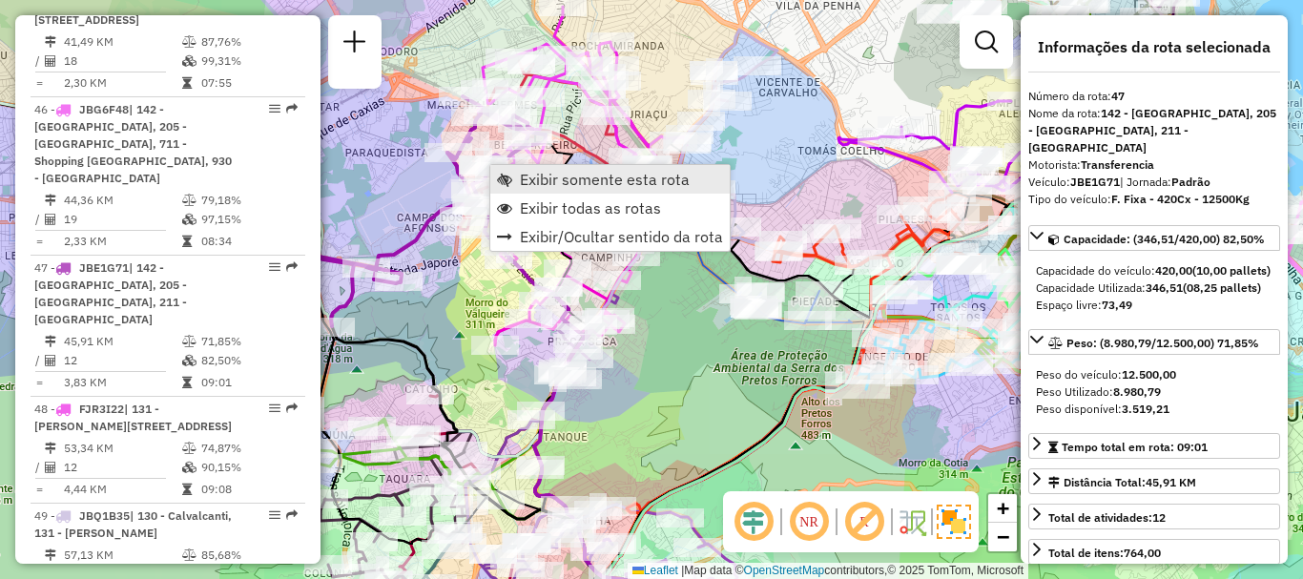
click at [531, 182] on span "Exibir somente esta rota" at bounding box center [605, 179] width 170 height 15
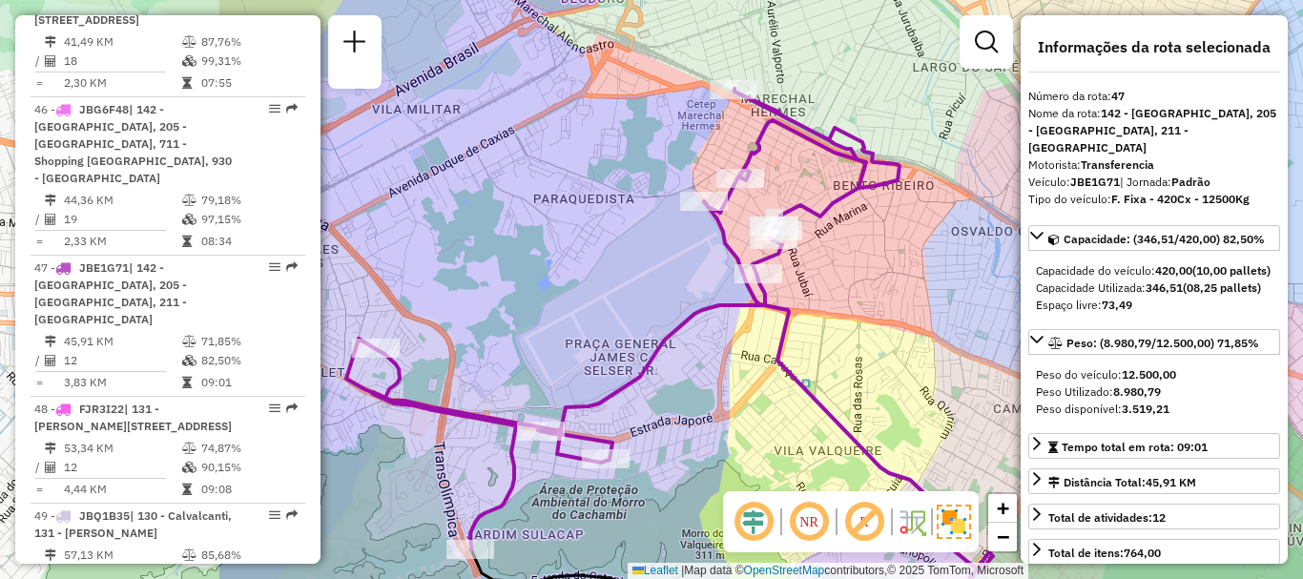
drag, startPoint x: 696, startPoint y: 229, endPoint x: 1046, endPoint y: 263, distance: 350.8
click at [1046, 263] on hb-router-mapa "Informações da Sessão 1288542 - 04/10/2025 Criação: 03/10/2025 19:20 Depósito: …" at bounding box center [651, 289] width 1303 height 579
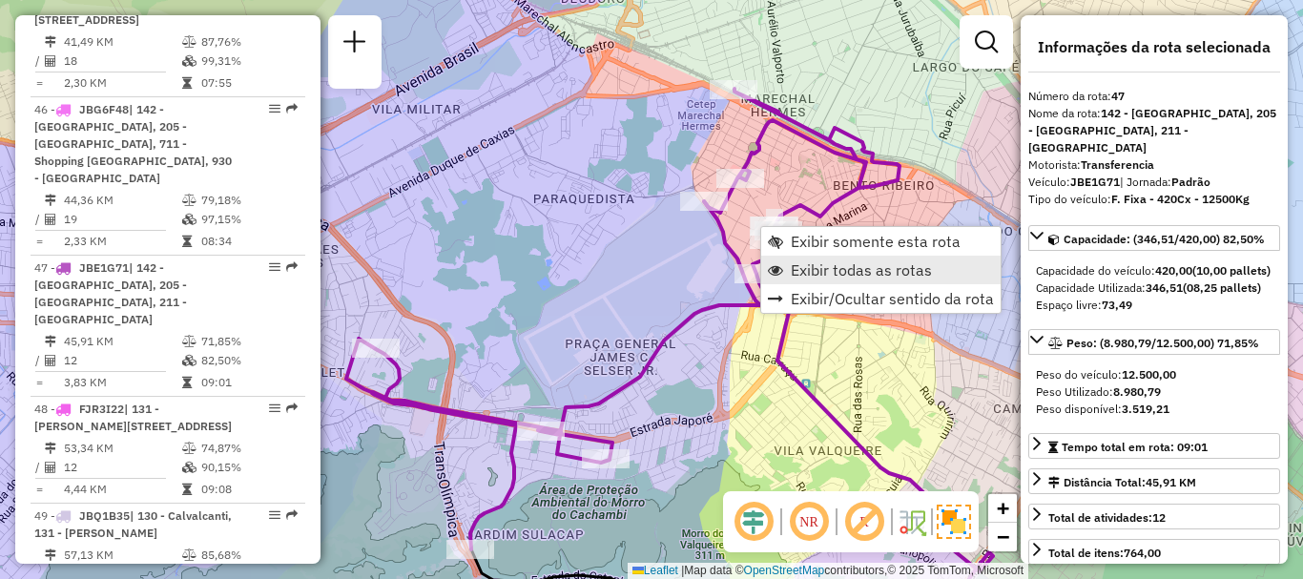
click at [811, 270] on span "Exibir todas as rotas" at bounding box center [861, 269] width 141 height 15
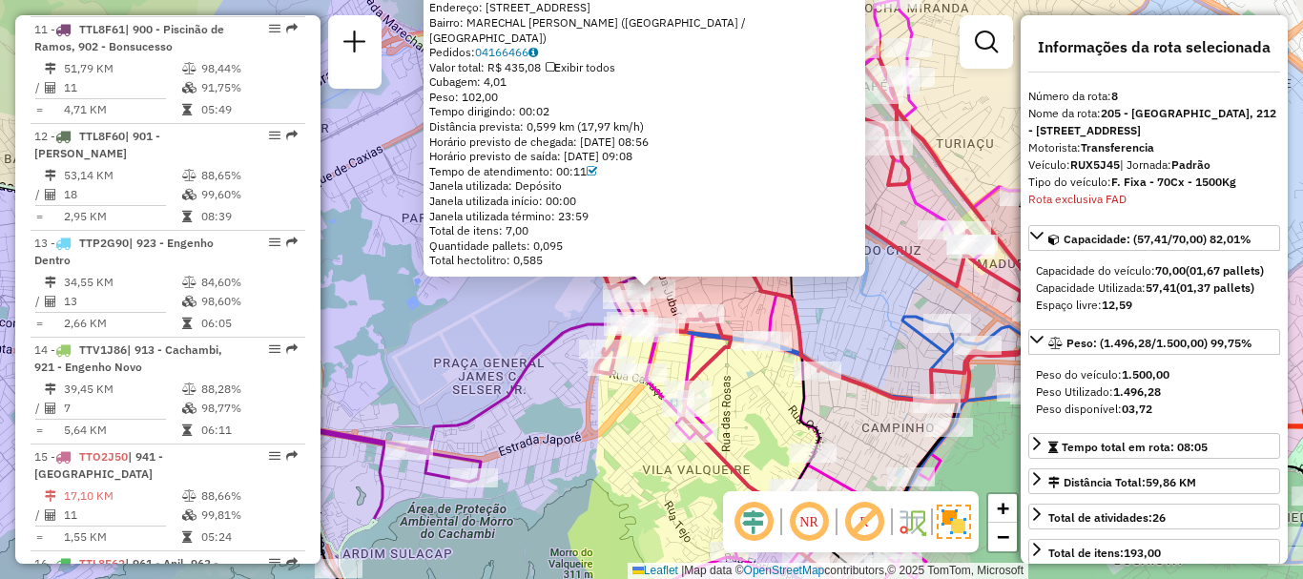
scroll to position [1496, 0]
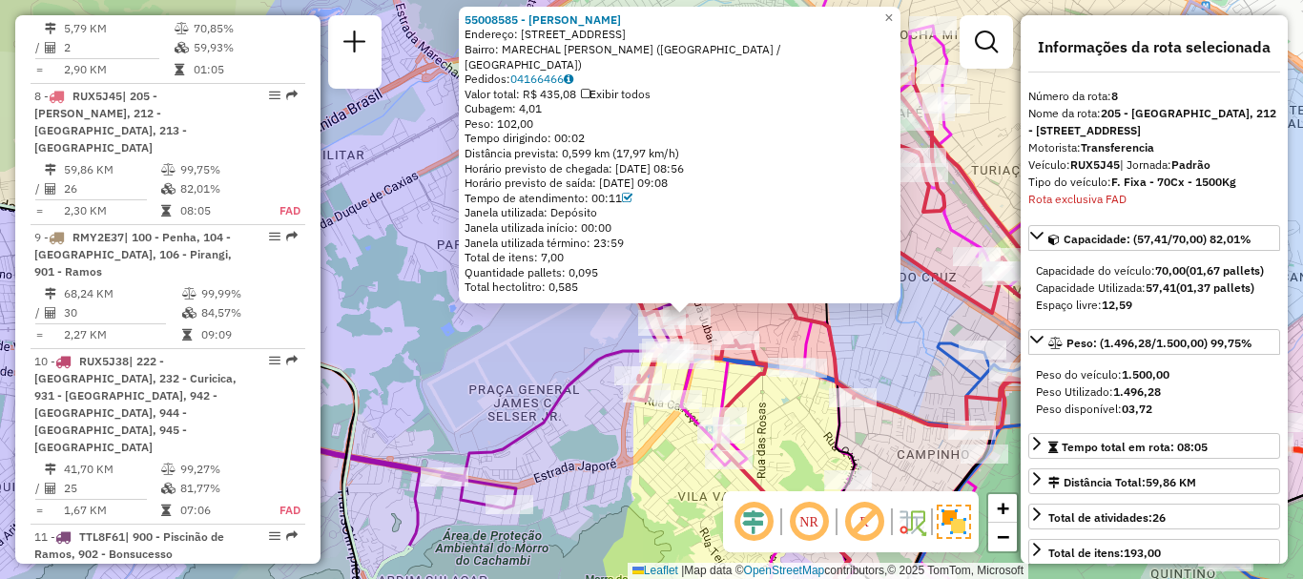
drag, startPoint x: 792, startPoint y: 329, endPoint x: 816, endPoint y: 351, distance: 32.4
click at [816, 351] on div "55008585 - MARCOS SALVADOR RIBE Endereço: R Santa Rita de Cassia 140 Bairro: MA…" at bounding box center [651, 289] width 1303 height 579
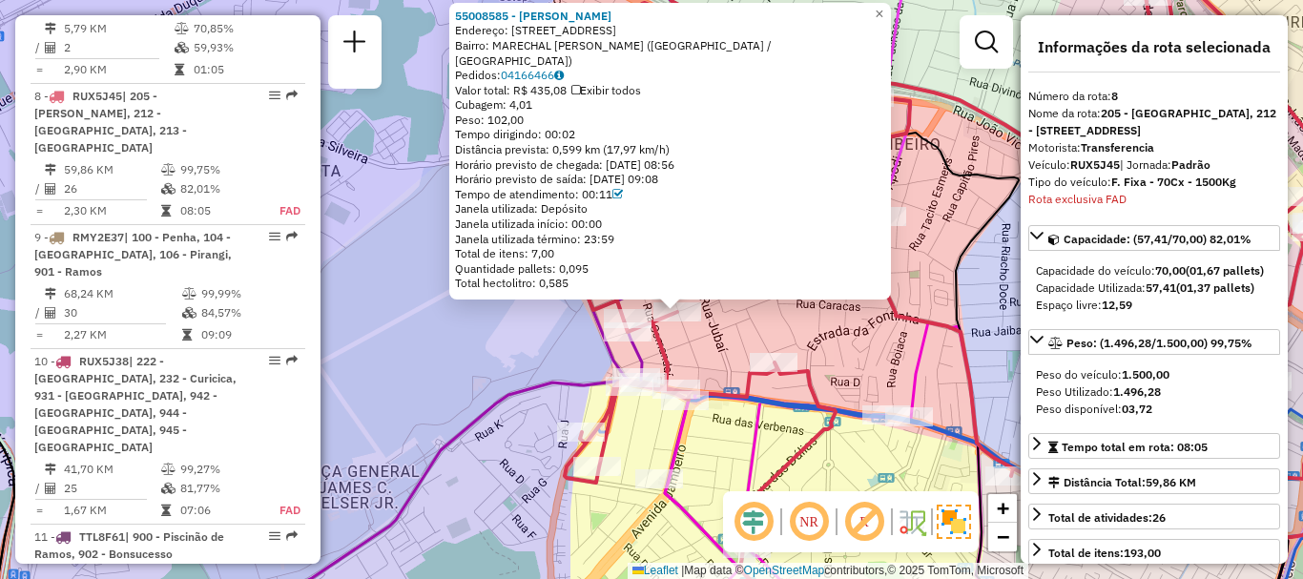
drag, startPoint x: 780, startPoint y: 342, endPoint x: 676, endPoint y: 321, distance: 105.9
click at [779, 342] on div "55008585 - MARCOS SALVADOR RIBE Endereço: R Santa Rita de Cassia 140 Bairro: MA…" at bounding box center [651, 289] width 1303 height 579
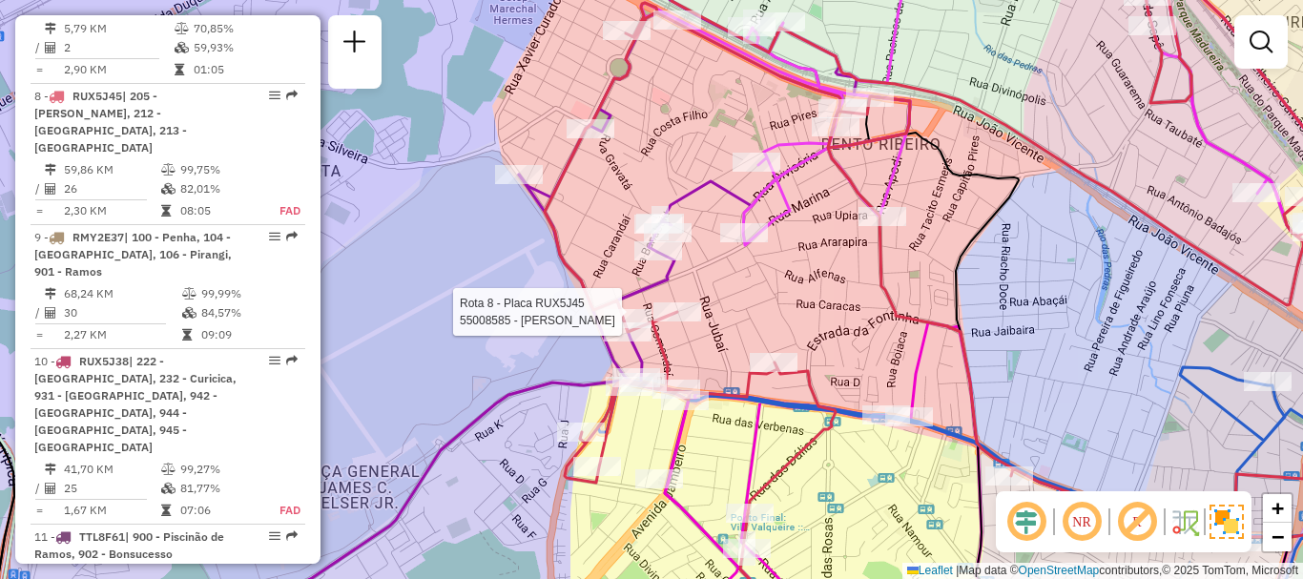
select select "**********"
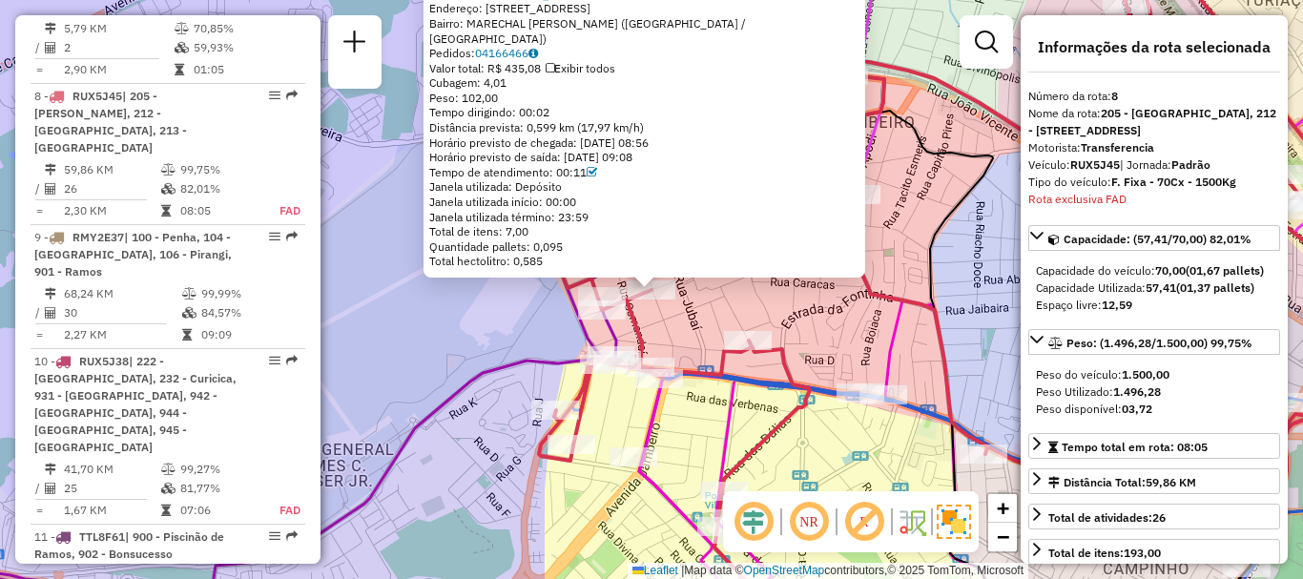
click at [870, 315] on div "55008585 - MARCOS SALVADOR RIBE Endereço: R Santa Rita de Cassia 140 Bairro: MA…" at bounding box center [651, 289] width 1303 height 579
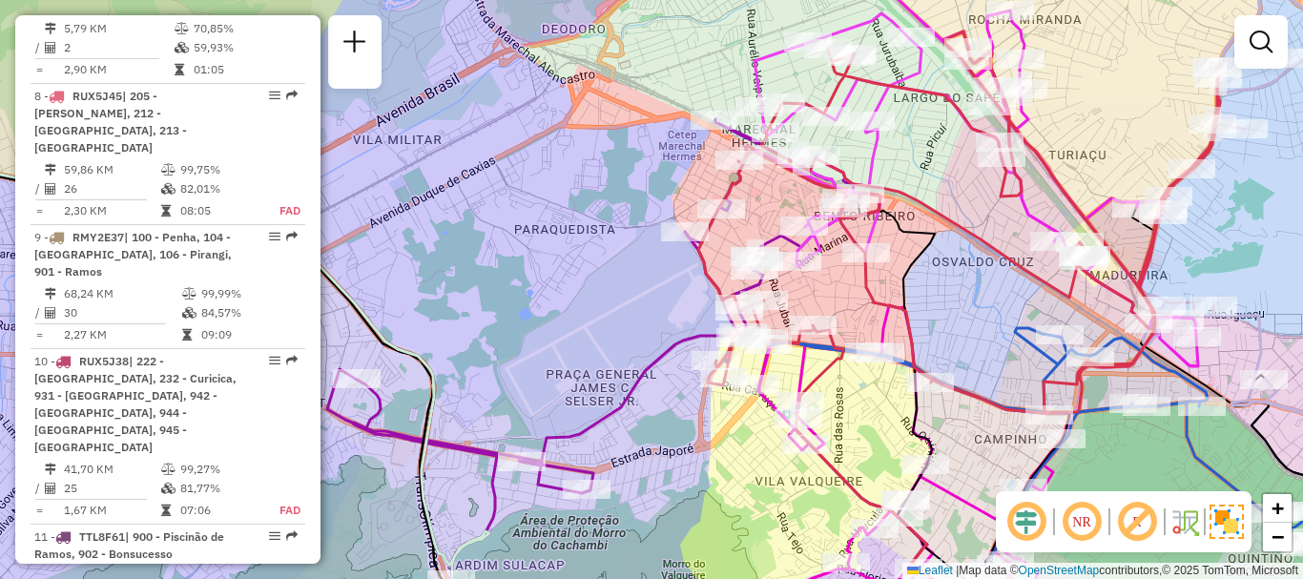
drag, startPoint x: 594, startPoint y: 403, endPoint x: 646, endPoint y: 322, distance: 95.3
click at [647, 333] on div "Janela de atendimento Grade de atendimento Capacidade Transportadoras Veículos …" at bounding box center [651, 289] width 1303 height 579
